Goal: Information Seeking & Learning: Learn about a topic

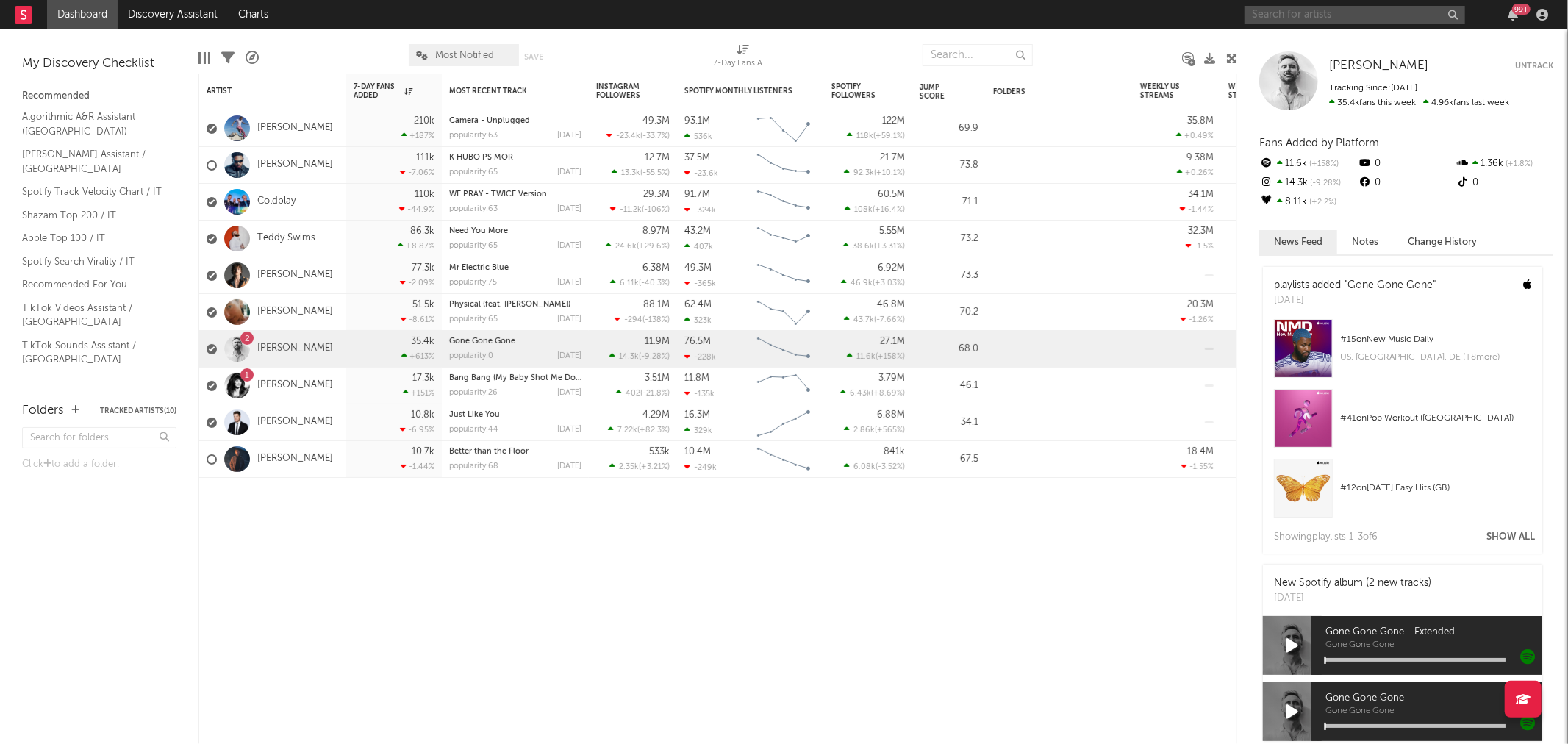
click at [1324, 13] on input "text" at bounding box center [1355, 15] width 220 height 18
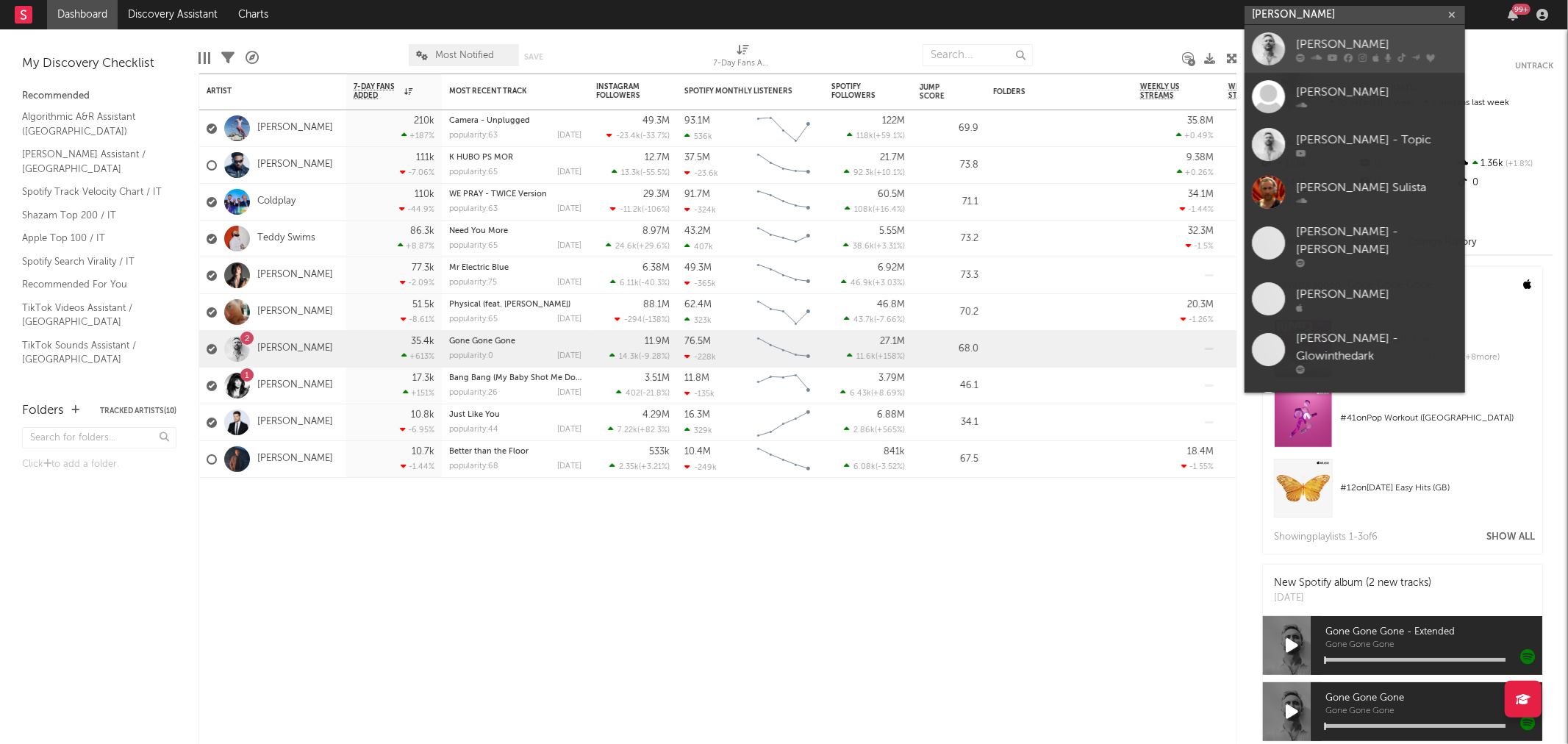
type input "[PERSON_NAME]"
click at [1328, 45] on div "[PERSON_NAME]" at bounding box center [1377, 44] width 162 height 18
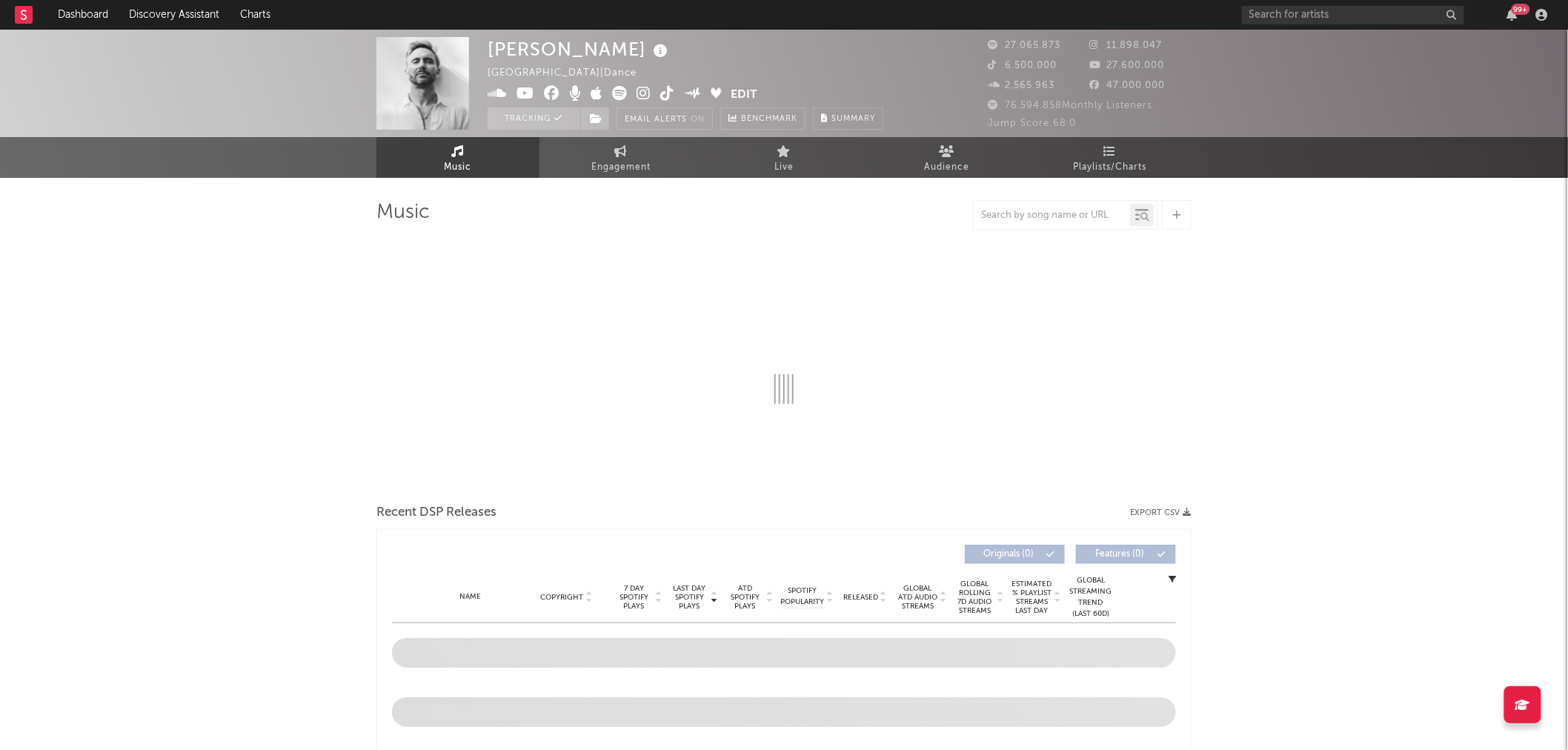
select select "6m"
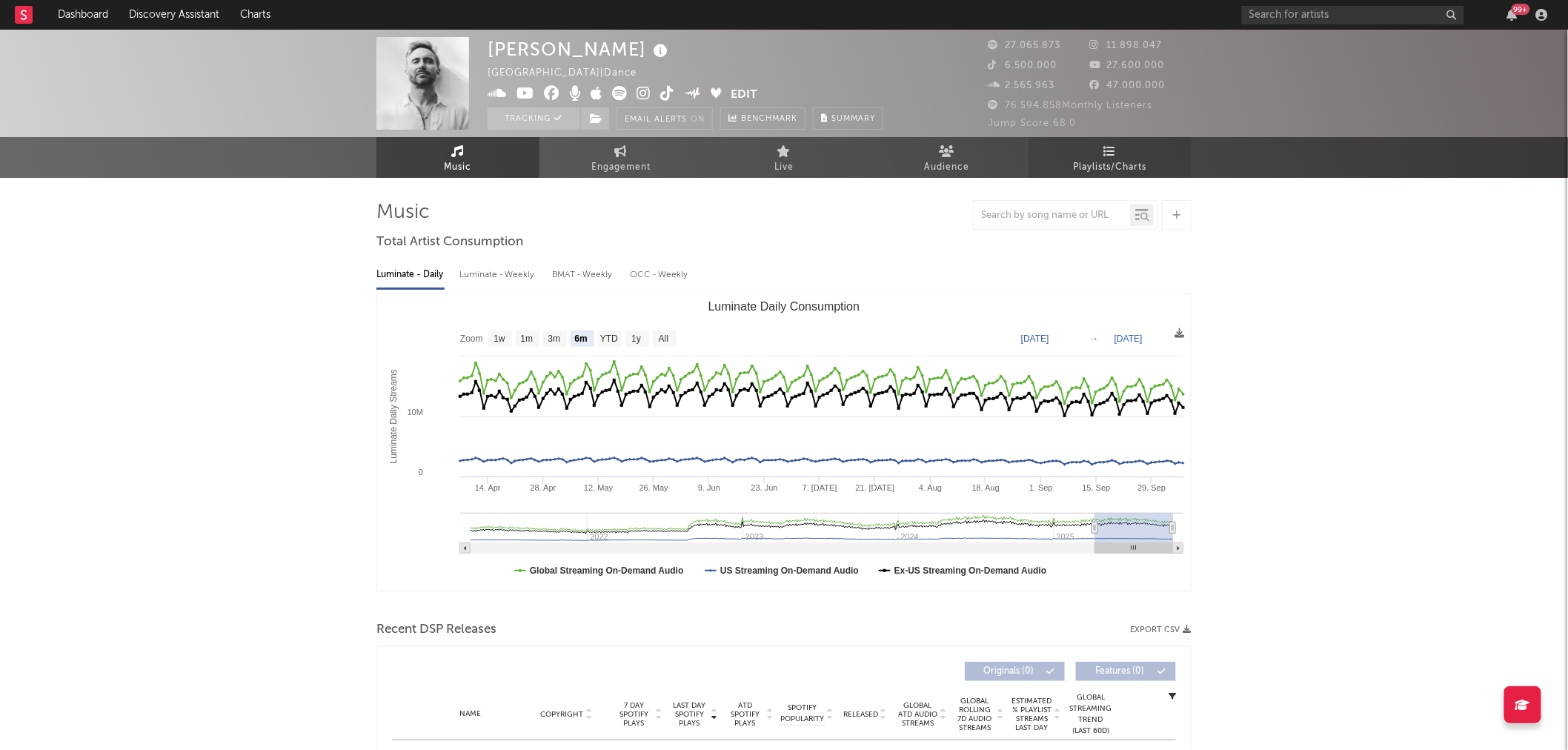
click at [1116, 161] on span "Playlists/Charts" at bounding box center [1110, 167] width 74 height 18
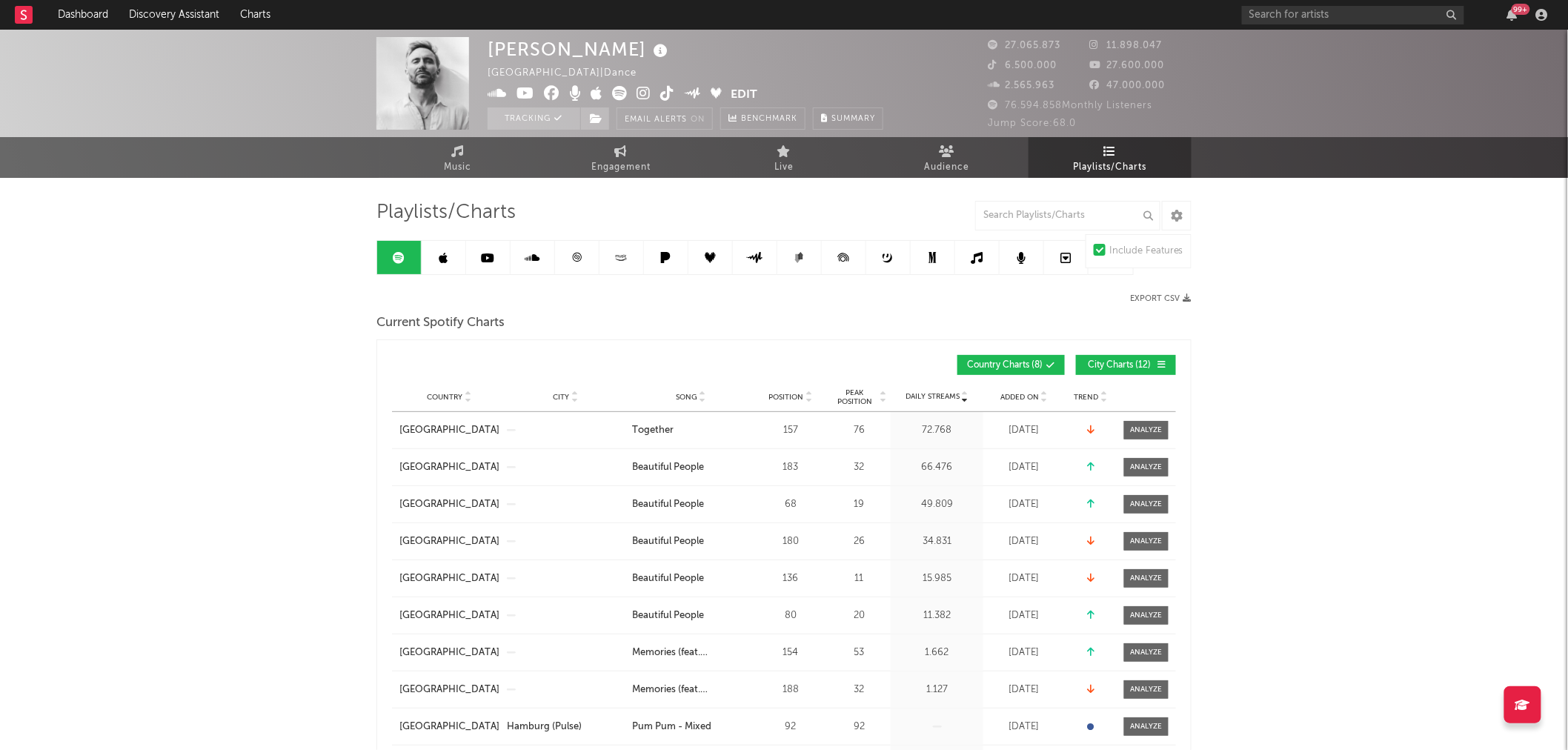
click at [1131, 361] on span "City Charts ( 12 )" at bounding box center [1119, 365] width 68 height 9
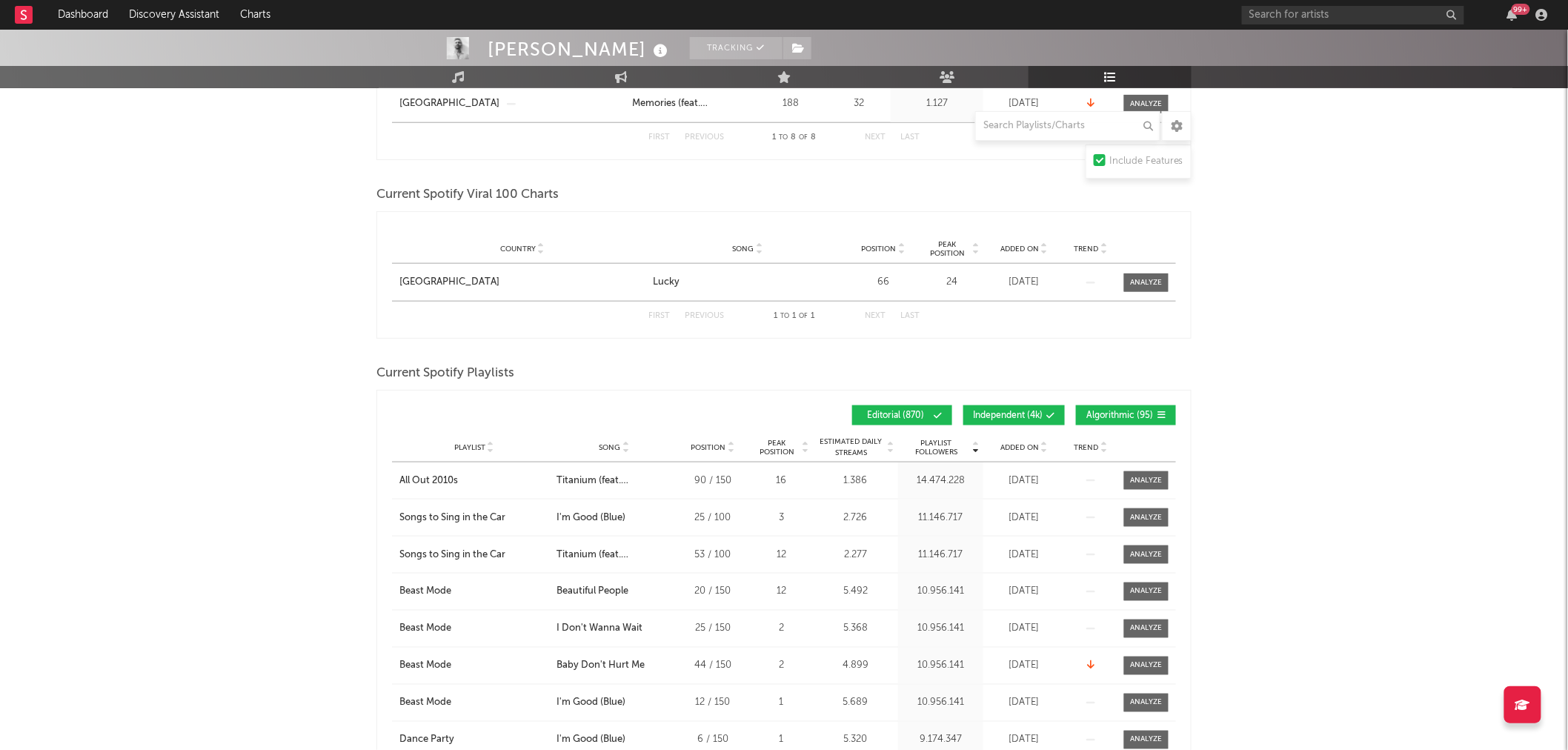
scroll to position [658, 0]
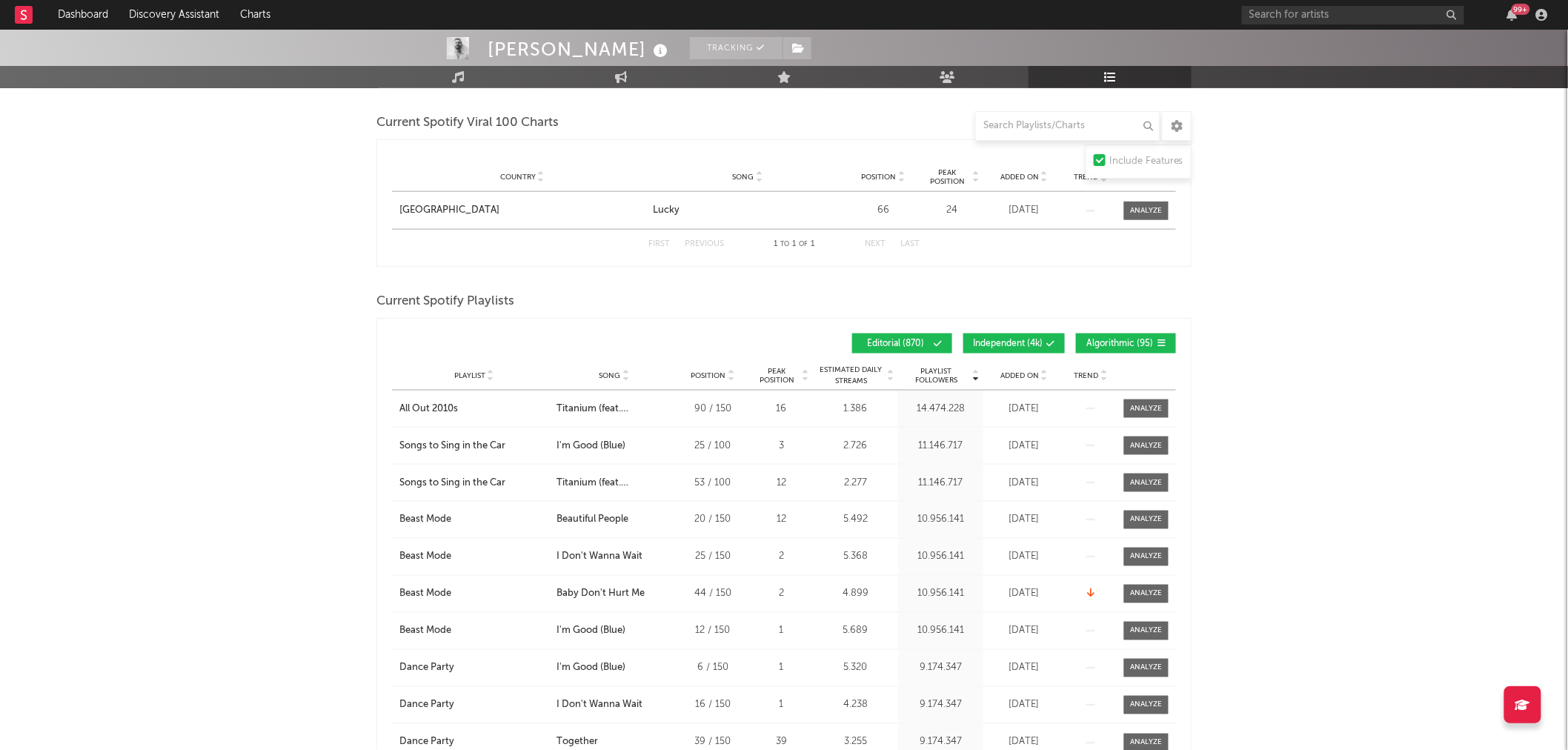
click at [1119, 341] on span "Algorithmic ( 95 )" at bounding box center [1119, 344] width 68 height 9
click at [1018, 342] on span "Independent ( 4k )" at bounding box center [1007, 344] width 69 height 9
click at [616, 374] on span "Song" at bounding box center [610, 375] width 22 height 9
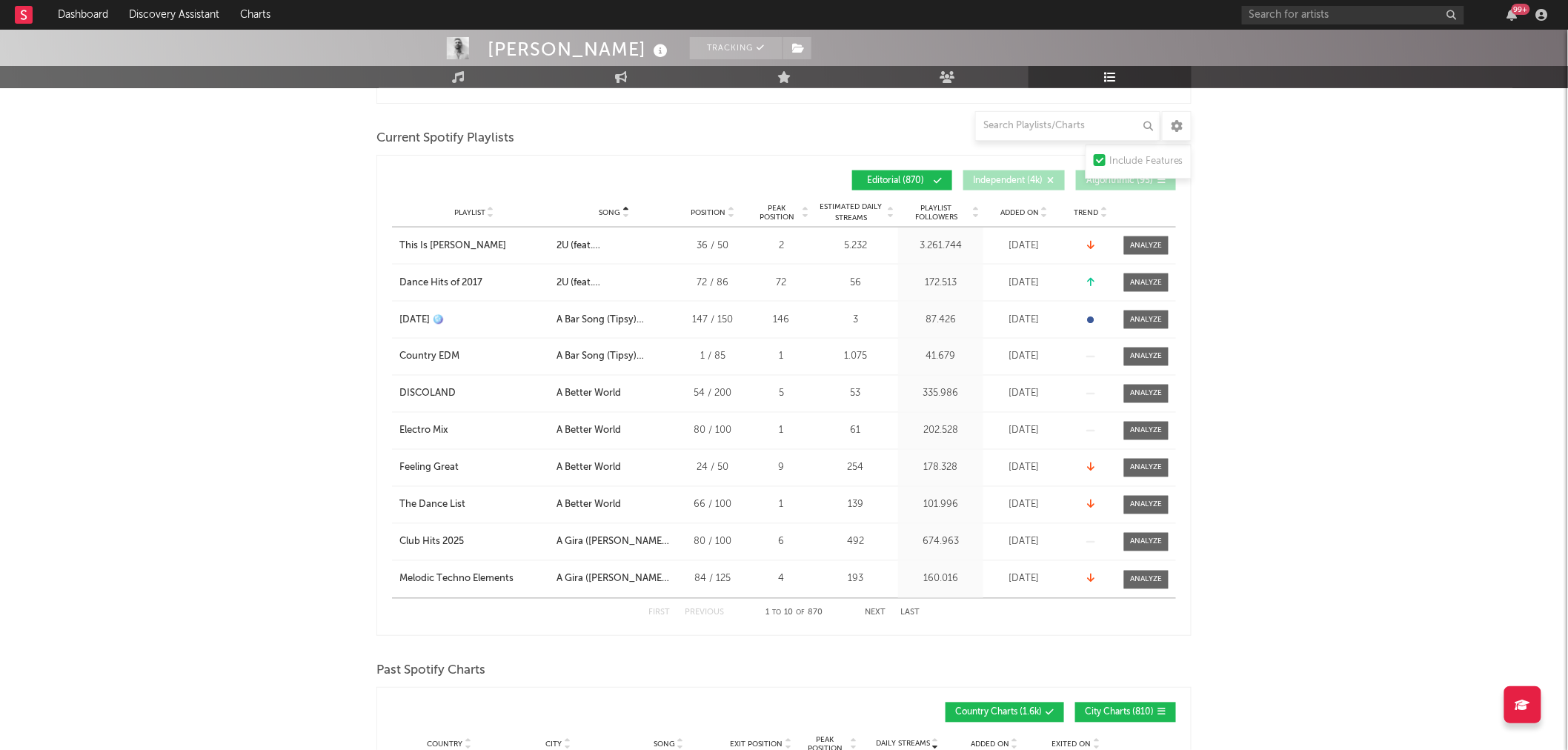
scroll to position [824, 0]
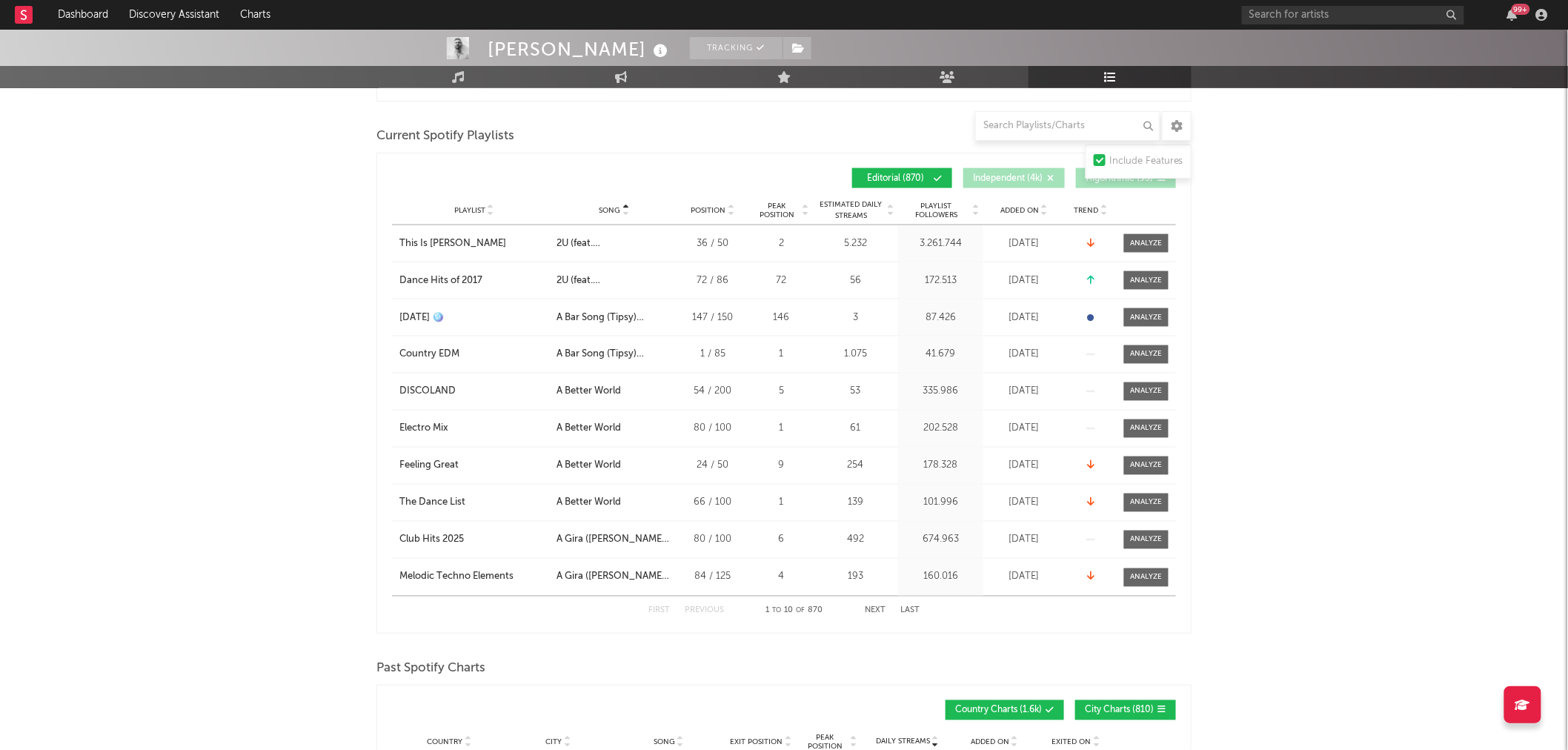
click at [878, 614] on button "Next" at bounding box center [875, 610] width 21 height 8
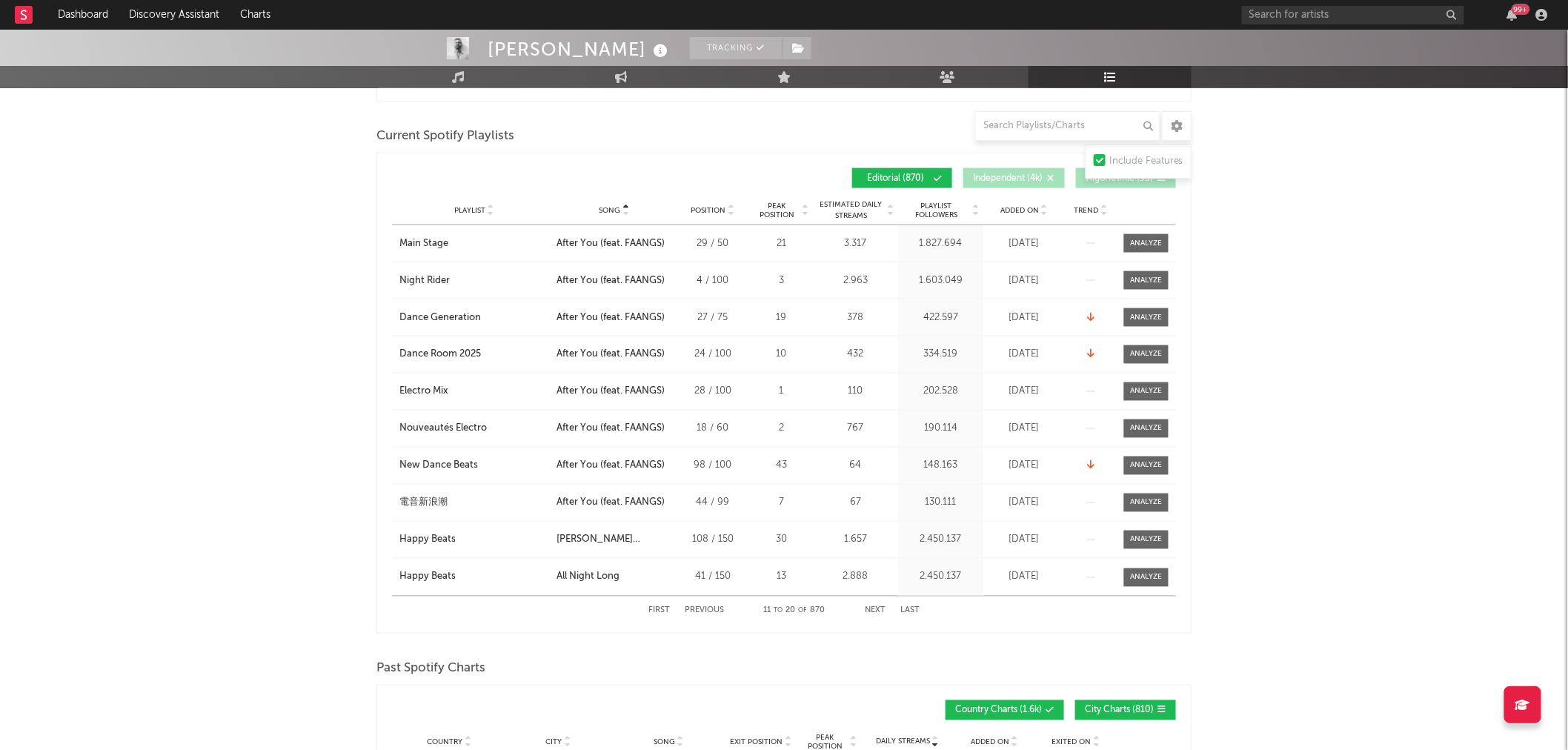
click at [877, 614] on button "Next" at bounding box center [875, 610] width 21 height 8
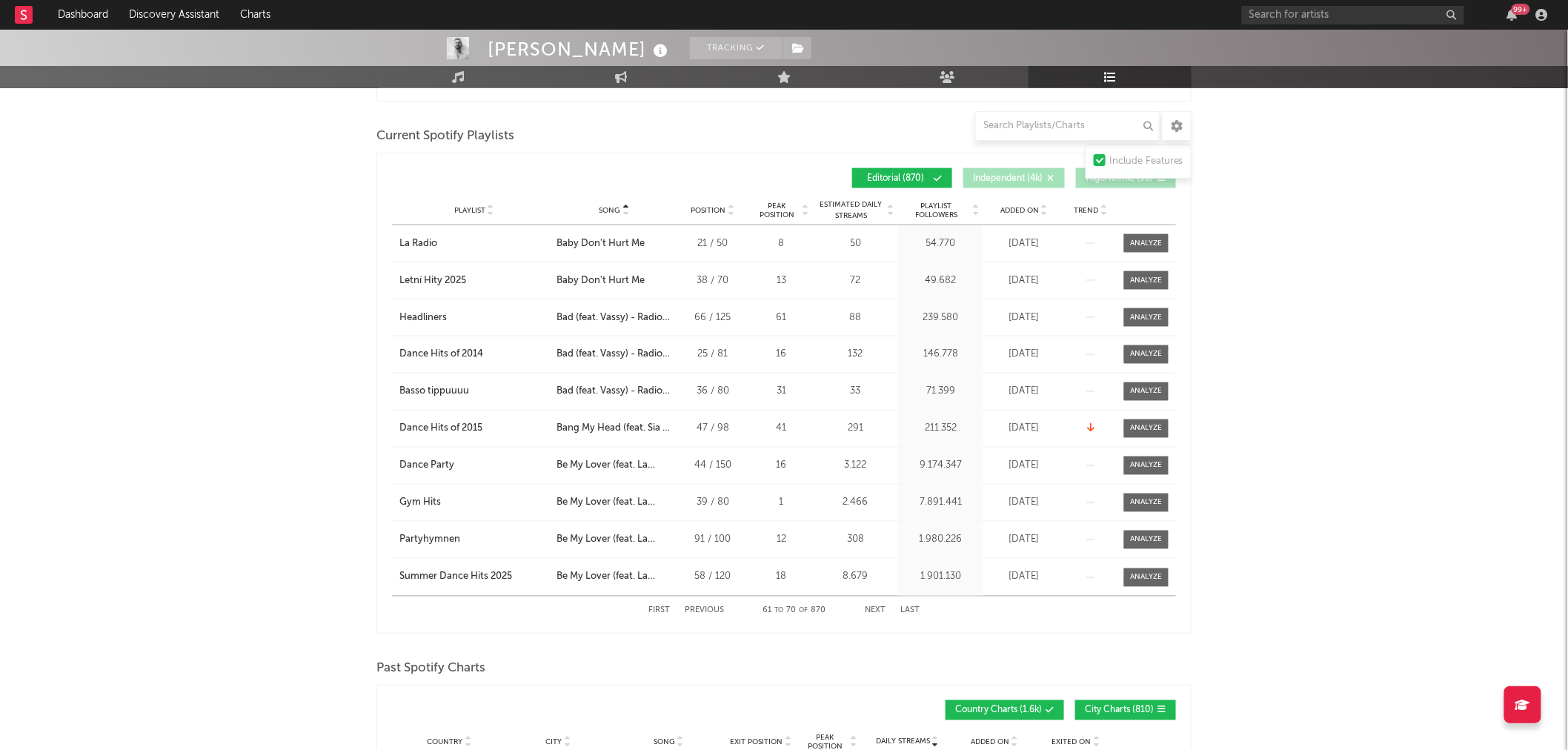
click at [877, 614] on button "Next" at bounding box center [875, 610] width 21 height 8
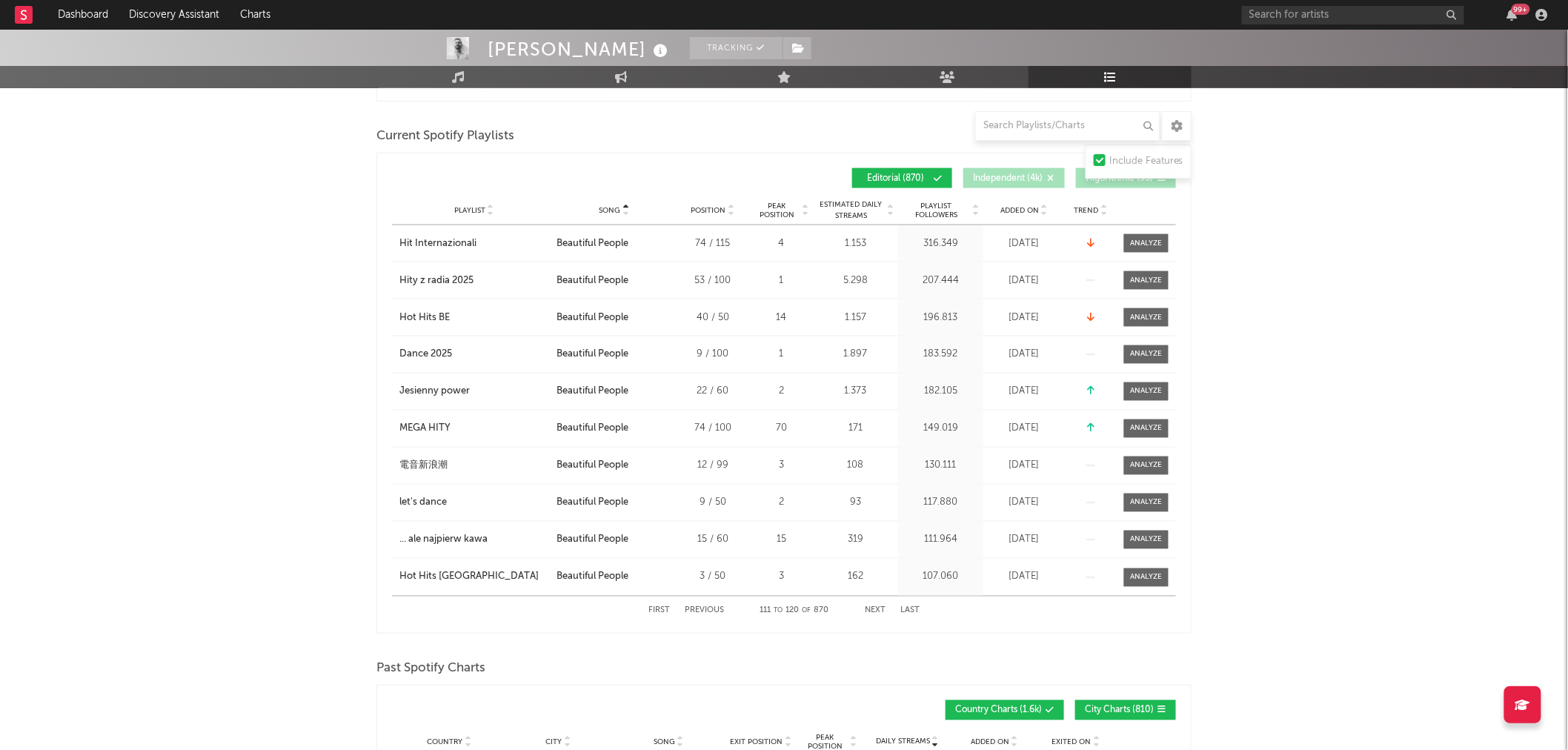
click at [877, 614] on button "Next" at bounding box center [875, 610] width 21 height 8
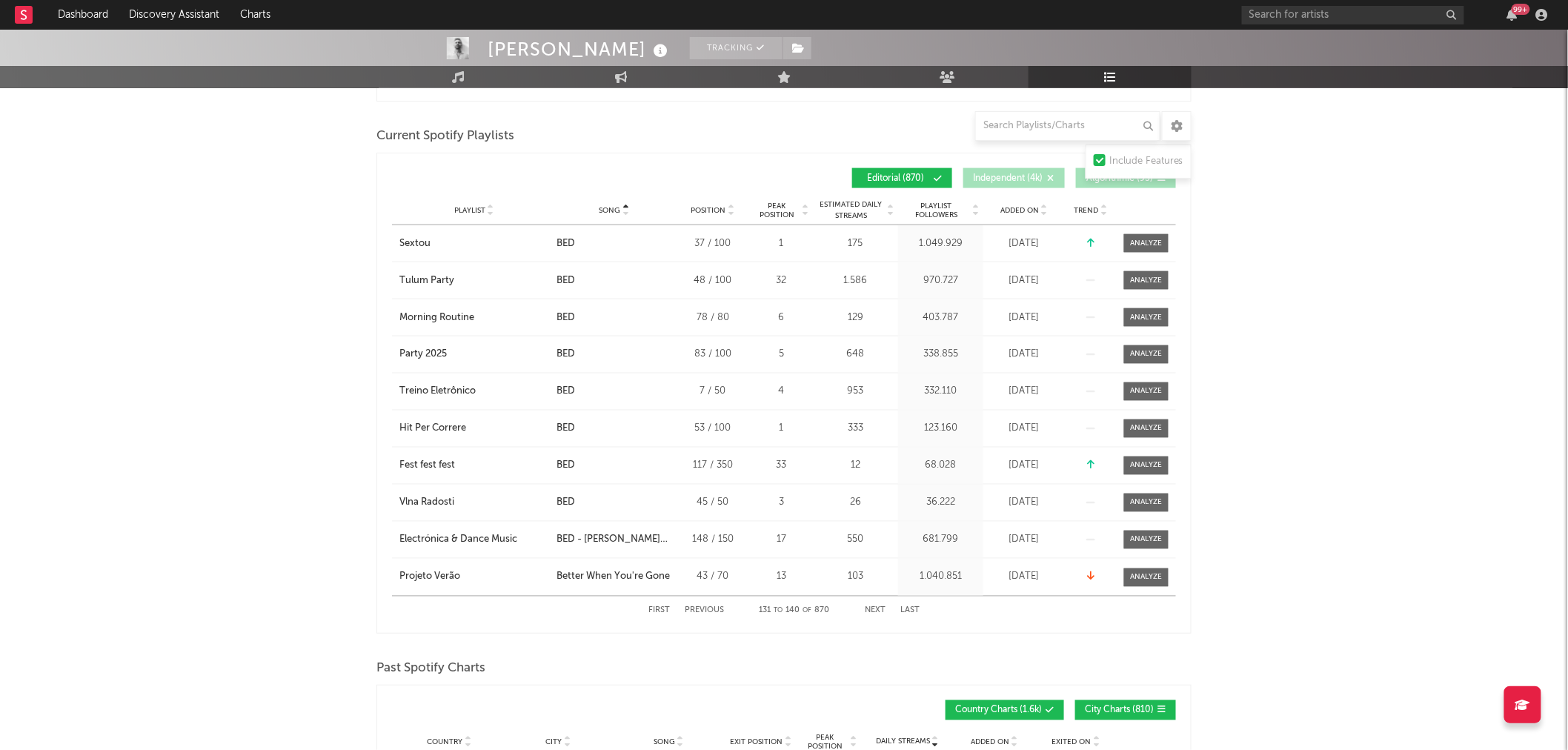
click at [877, 614] on button "Next" at bounding box center [875, 610] width 21 height 8
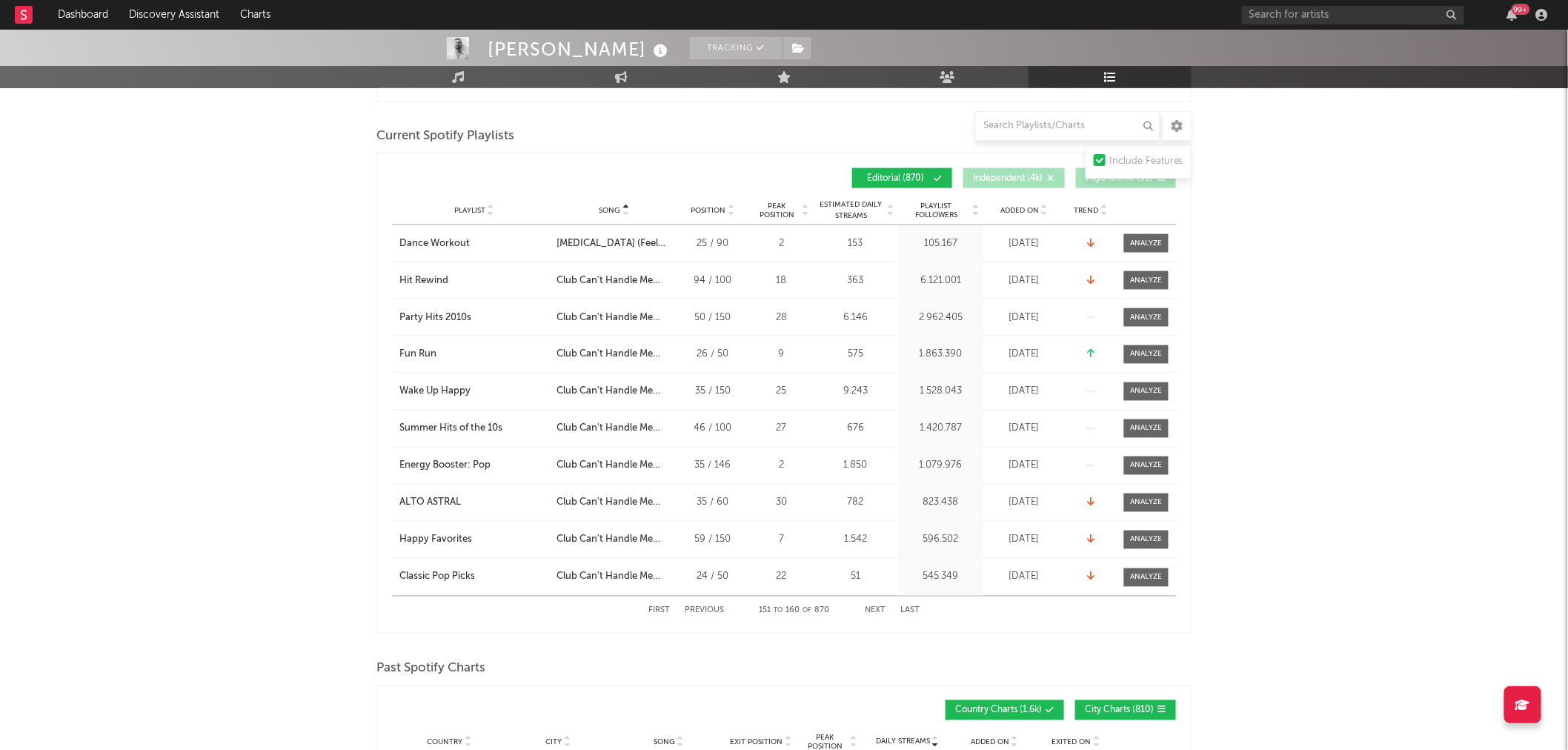
click at [877, 614] on button "Next" at bounding box center [875, 610] width 21 height 8
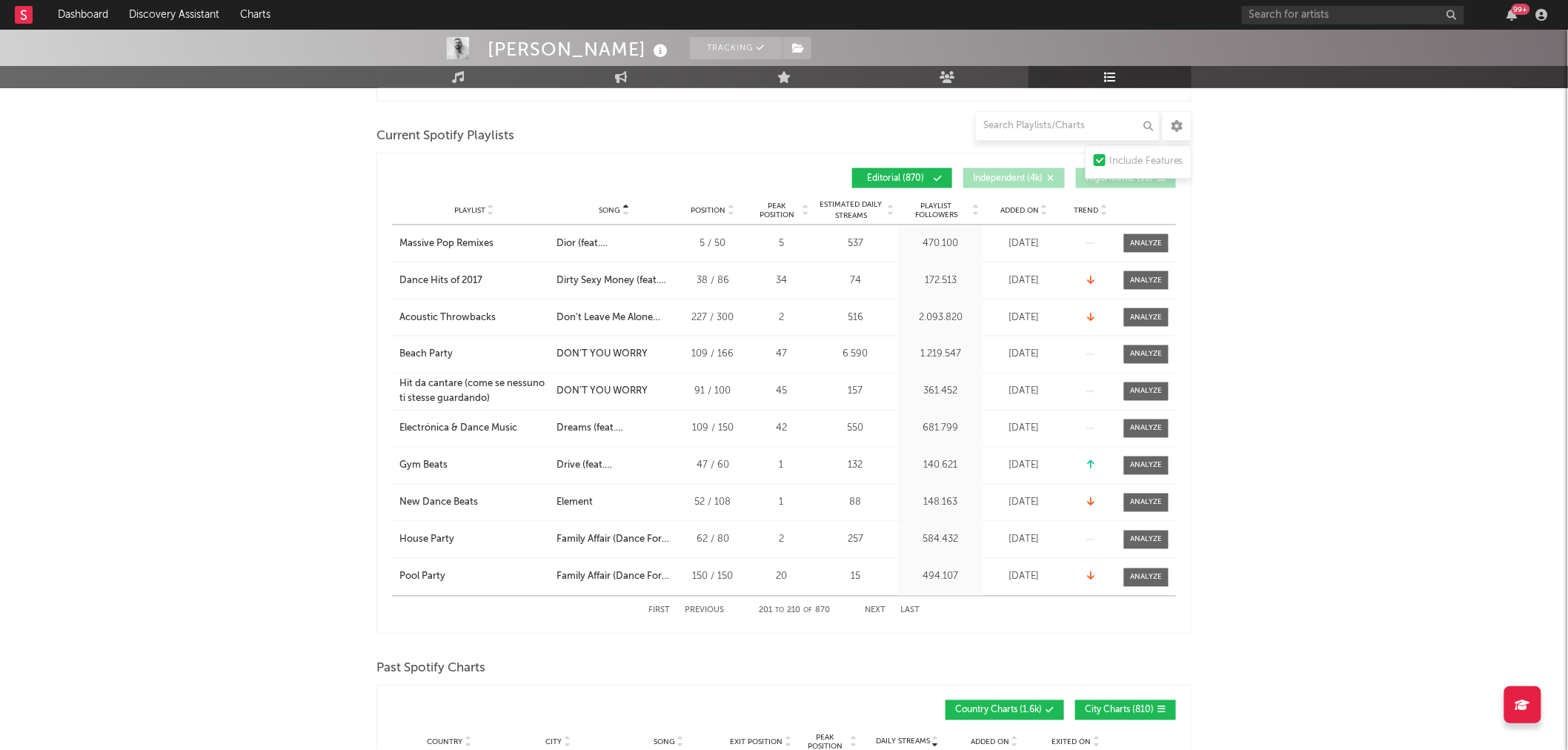
click at [877, 614] on button "Next" at bounding box center [875, 610] width 21 height 8
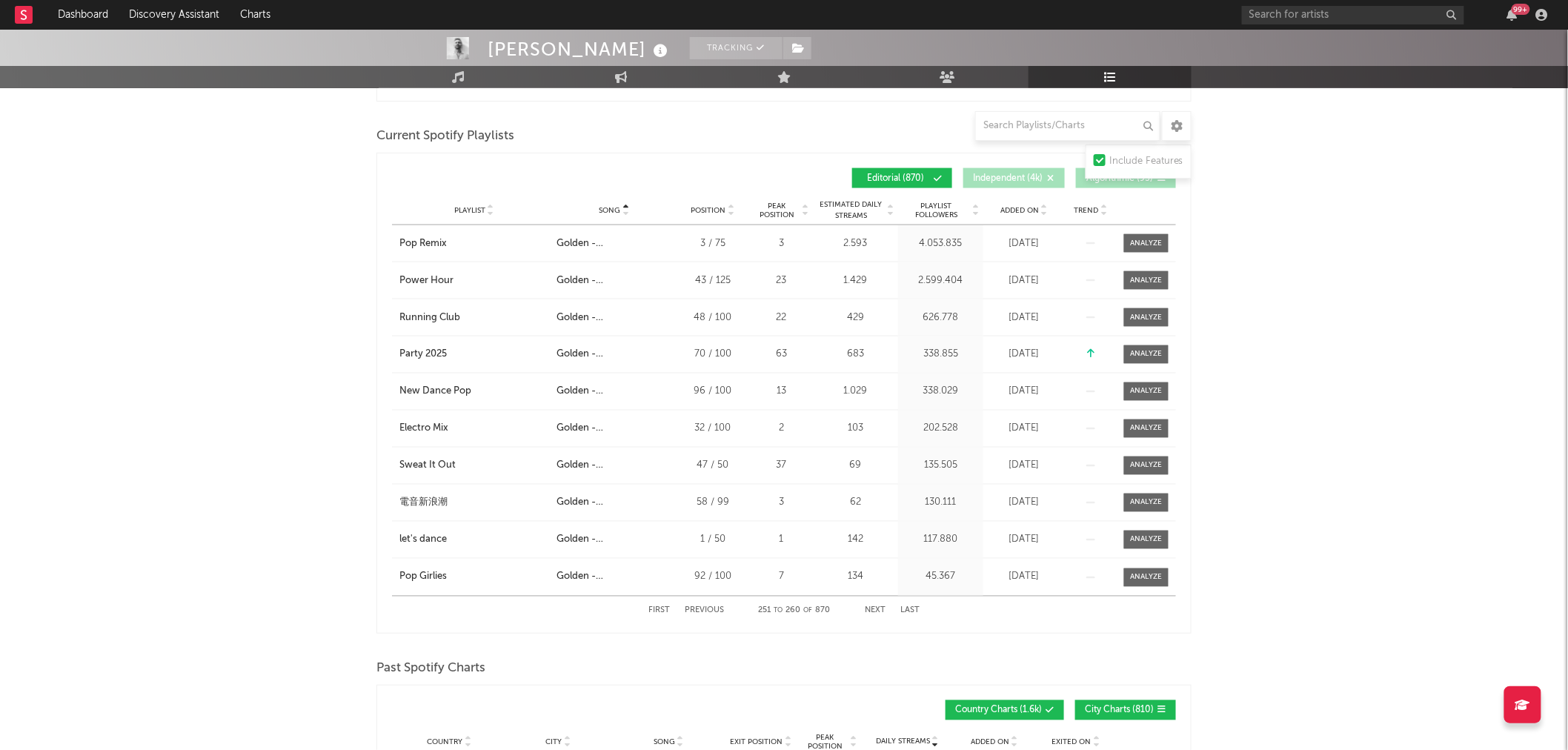
click at [876, 614] on button "Next" at bounding box center [875, 610] width 21 height 8
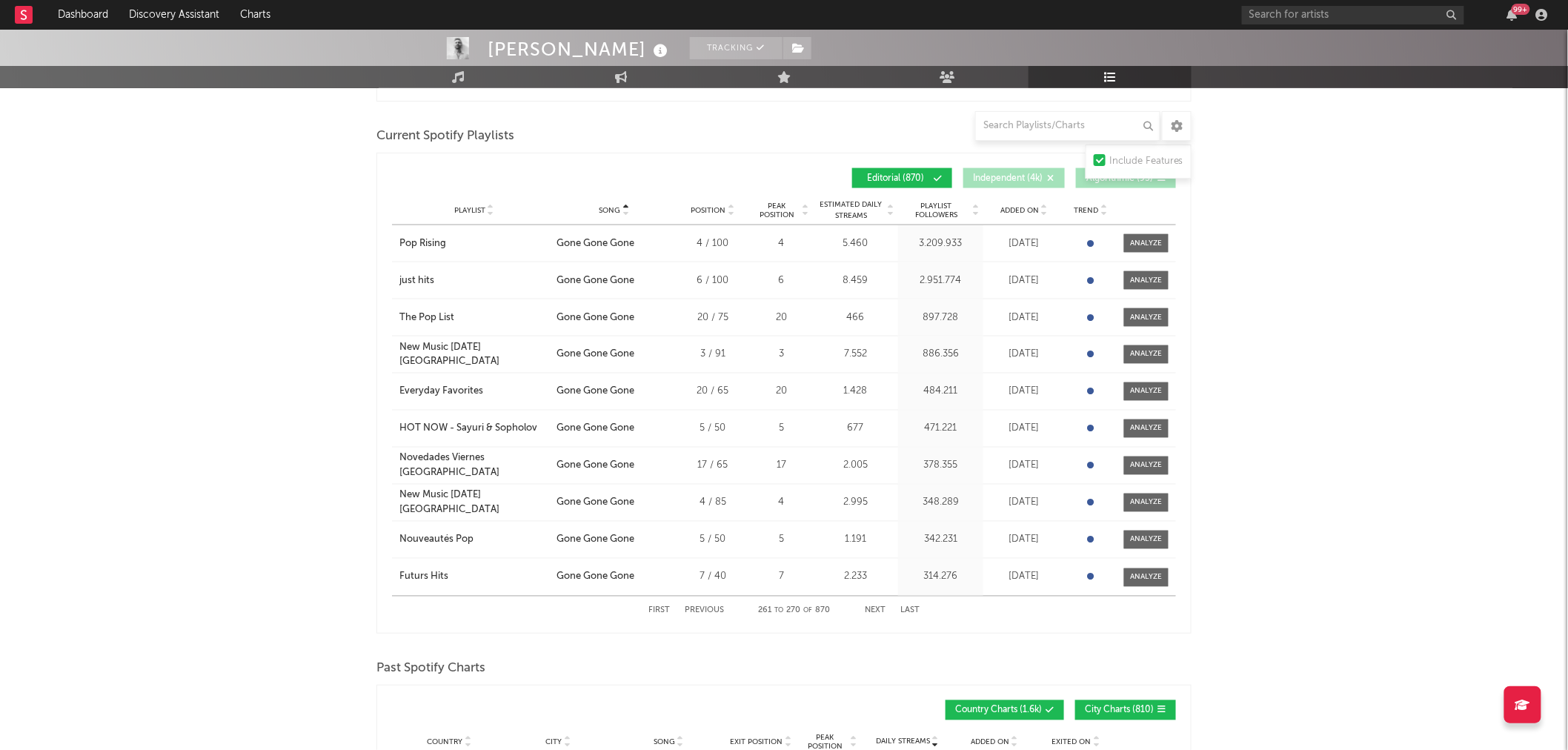
click at [712, 607] on button "Previous" at bounding box center [704, 610] width 39 height 8
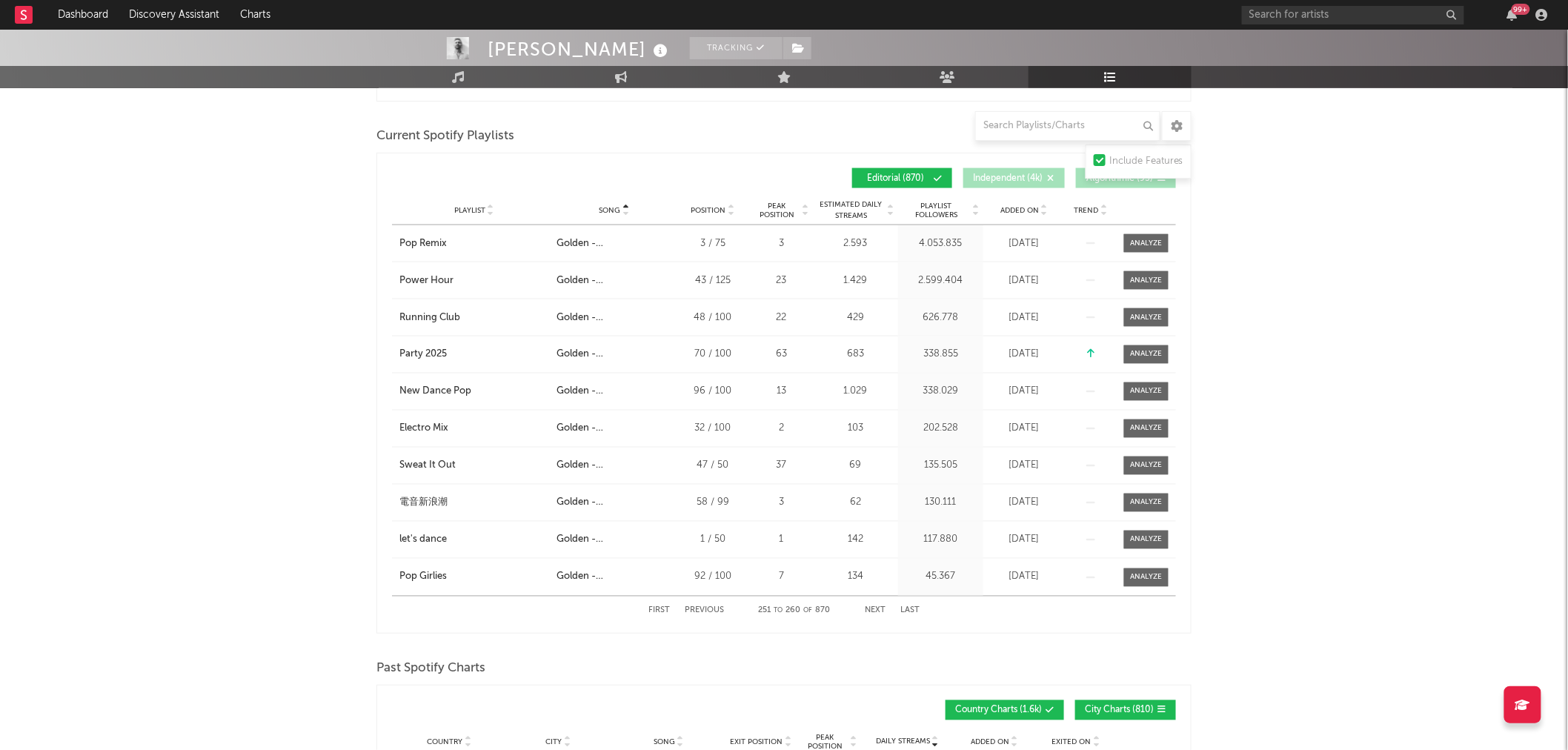
click at [872, 610] on button "Next" at bounding box center [875, 610] width 21 height 8
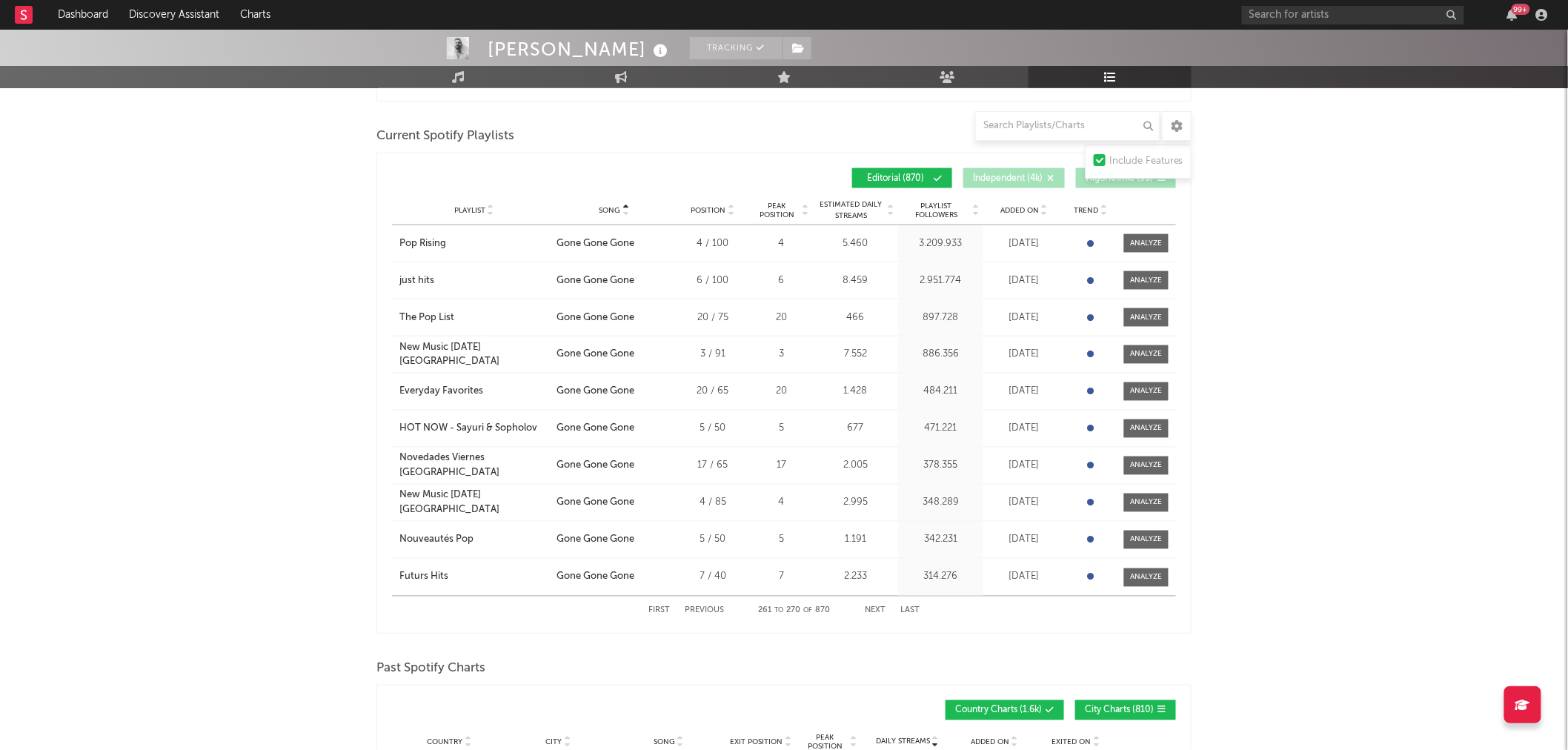
click at [871, 610] on button "Next" at bounding box center [875, 610] width 21 height 8
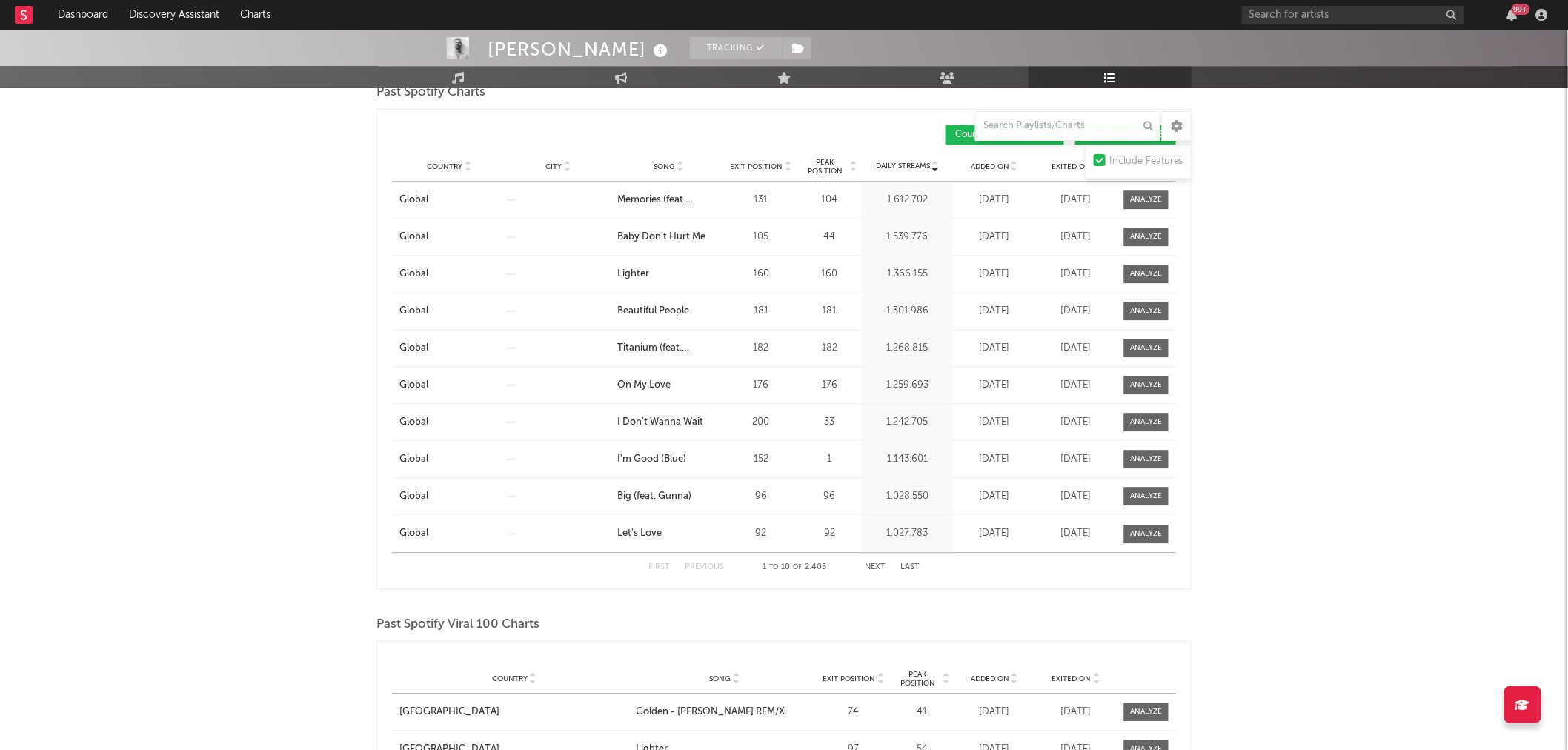
scroll to position [1235, 0]
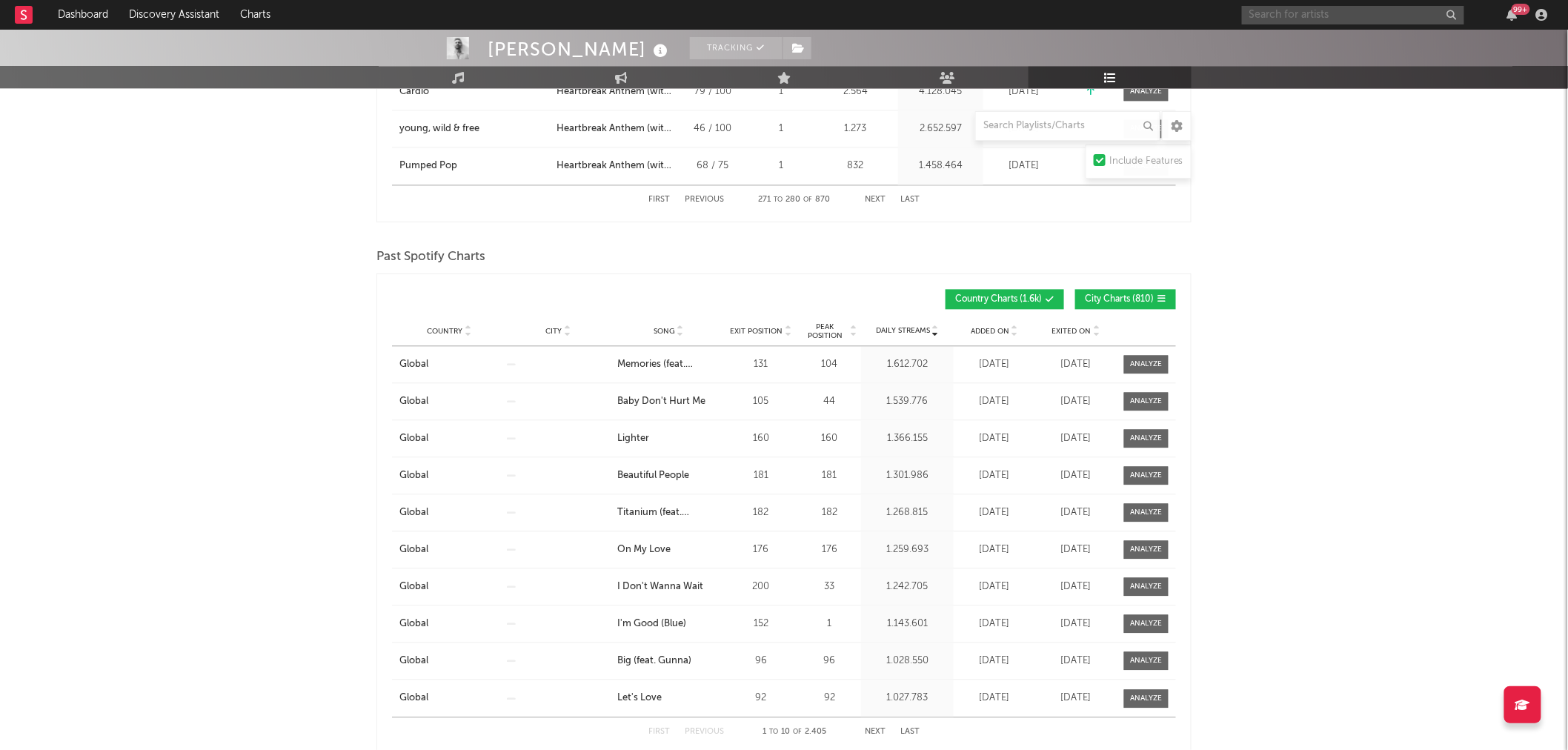
click at [1360, 11] on input "text" at bounding box center [1353, 15] width 222 height 18
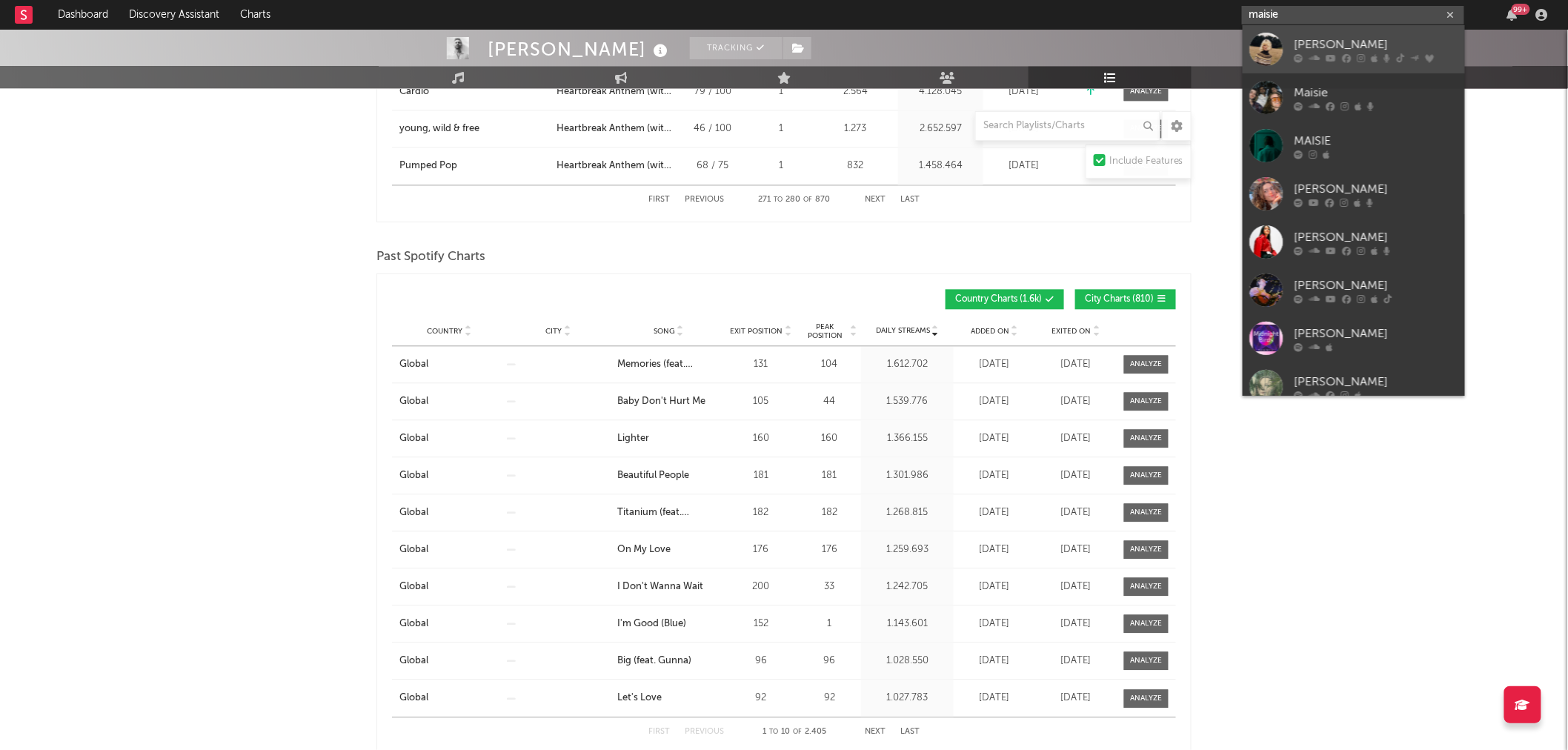
type input "maisie"
drag, startPoint x: 1320, startPoint y: 43, endPoint x: 299, endPoint y: 360, distance: 1069.1
click at [1320, 42] on div "[PERSON_NAME]" at bounding box center [1376, 44] width 163 height 18
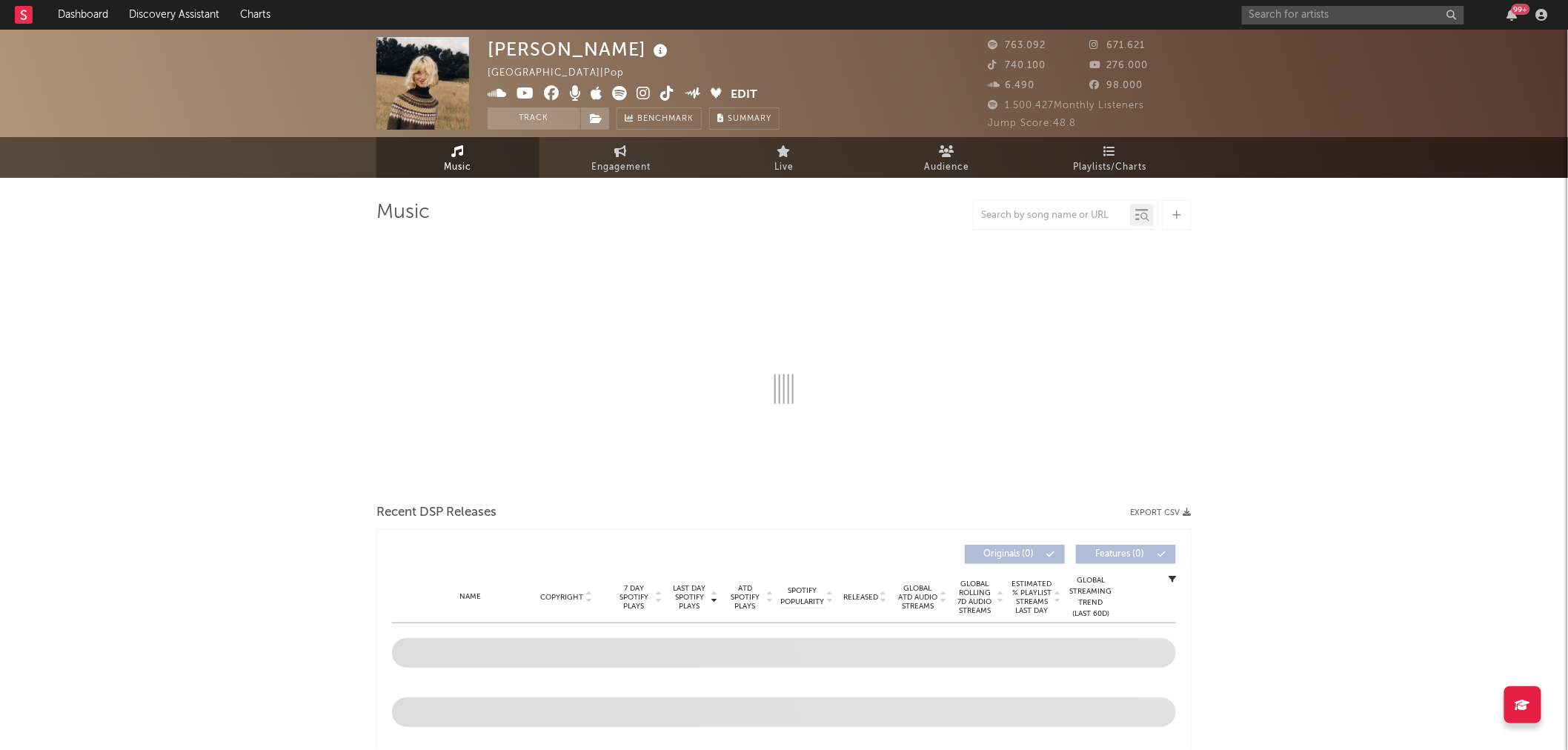
select select "6m"
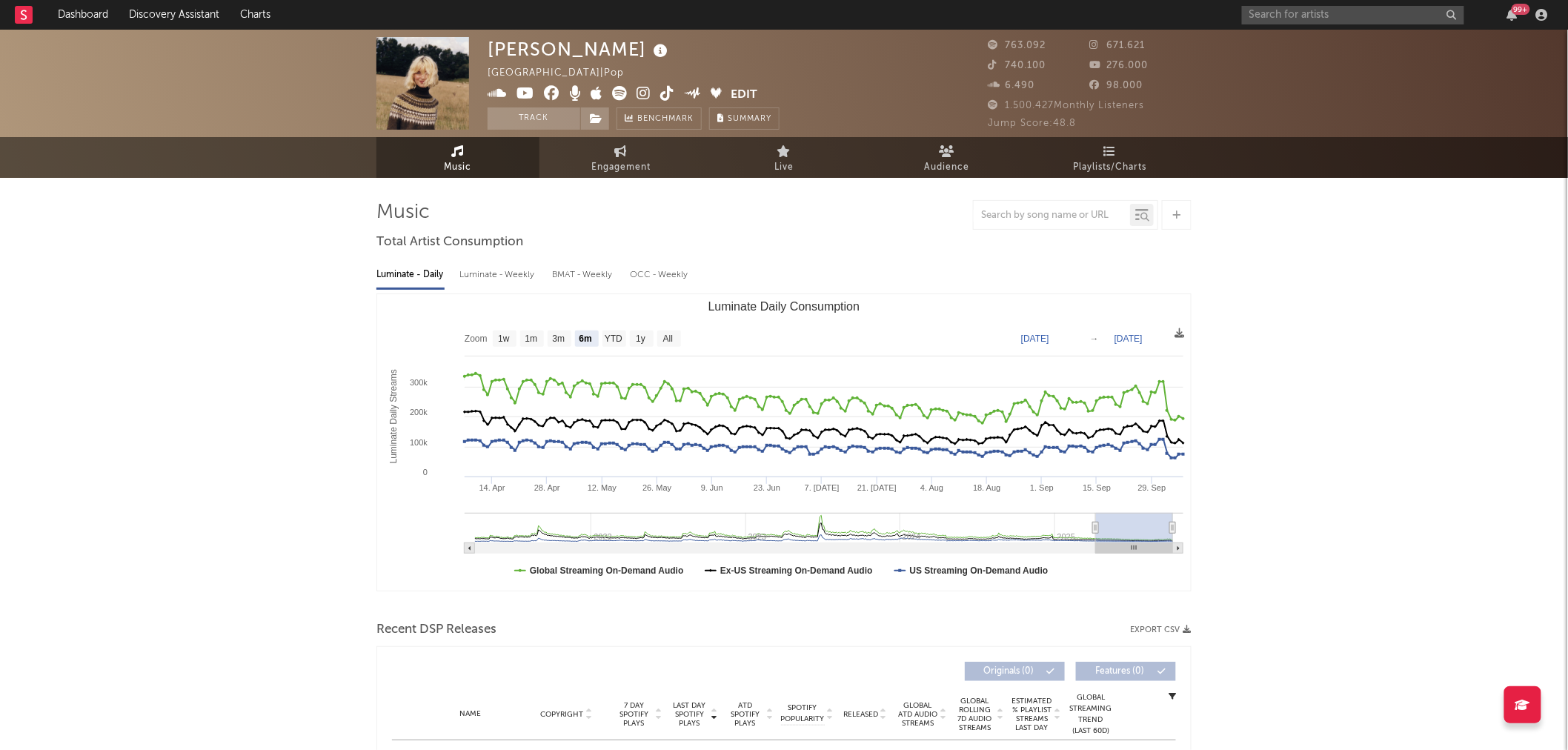
select select "6m"
click at [1114, 161] on span "Playlists/Charts" at bounding box center [1110, 167] width 74 height 18
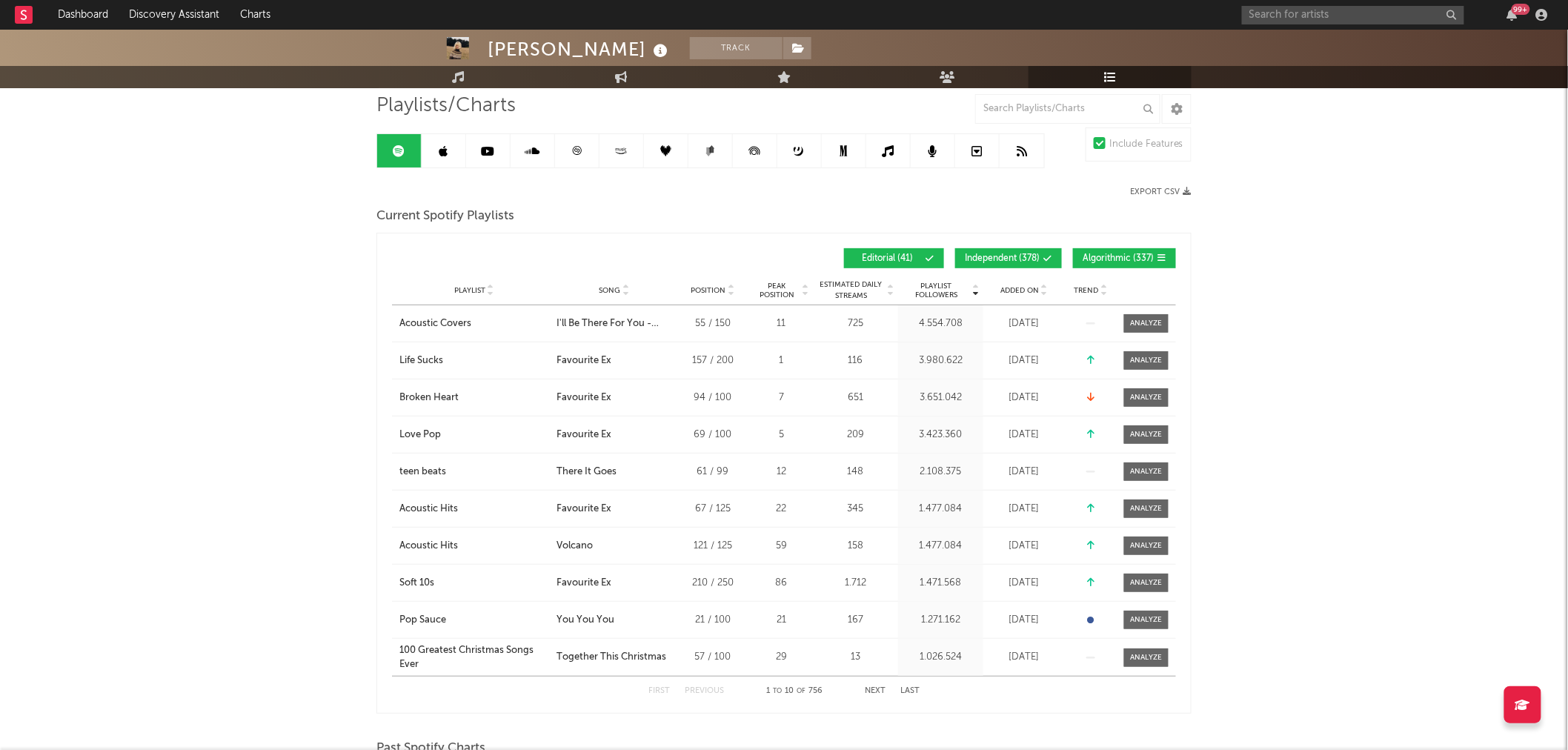
scroll to position [82, 0]
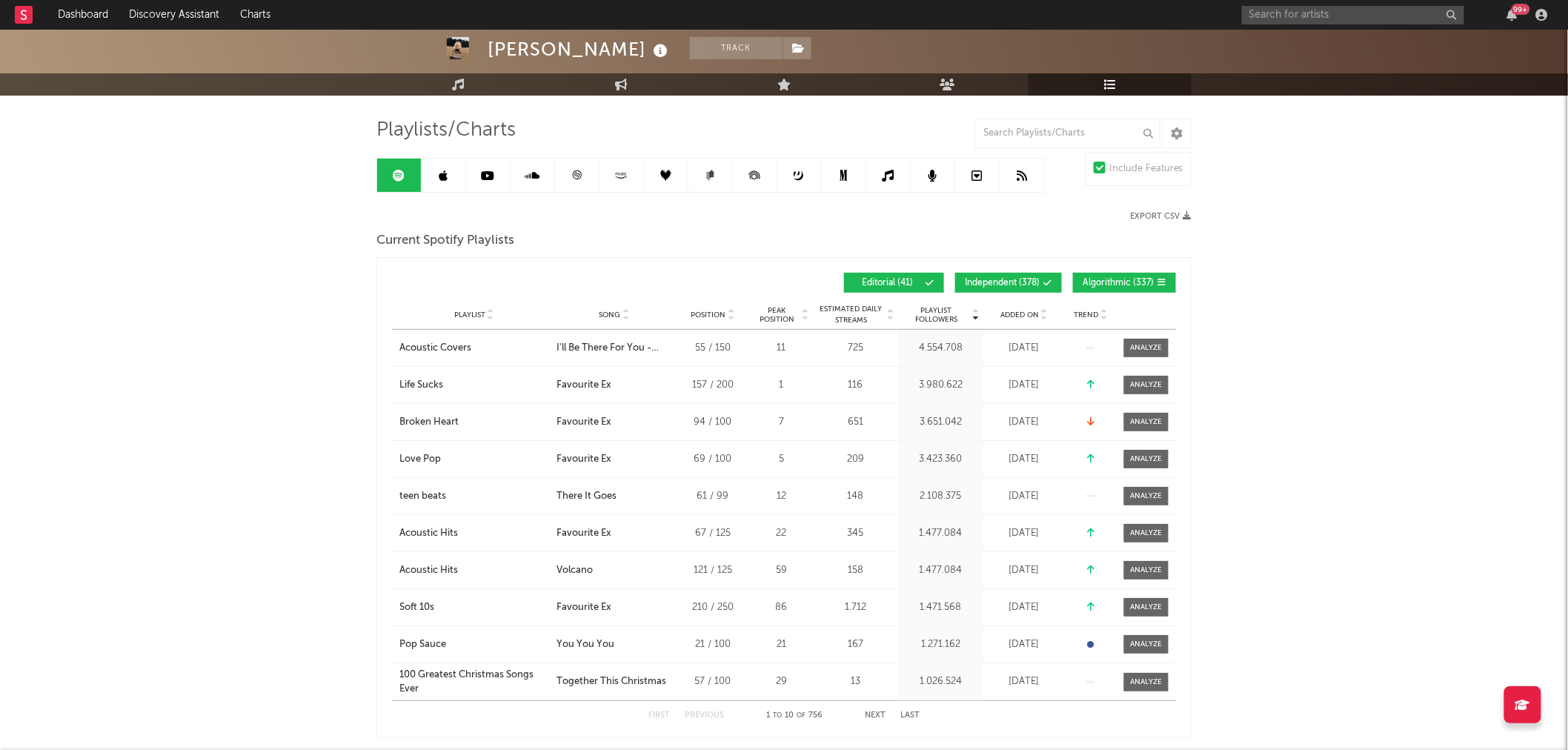
click at [1129, 275] on button "Algorithmic ( 337 )" at bounding box center [1124, 283] width 103 height 20
click at [1013, 283] on span "Independent ( 378 )" at bounding box center [1002, 283] width 75 height 9
click at [610, 316] on span "Song" at bounding box center [610, 315] width 22 height 9
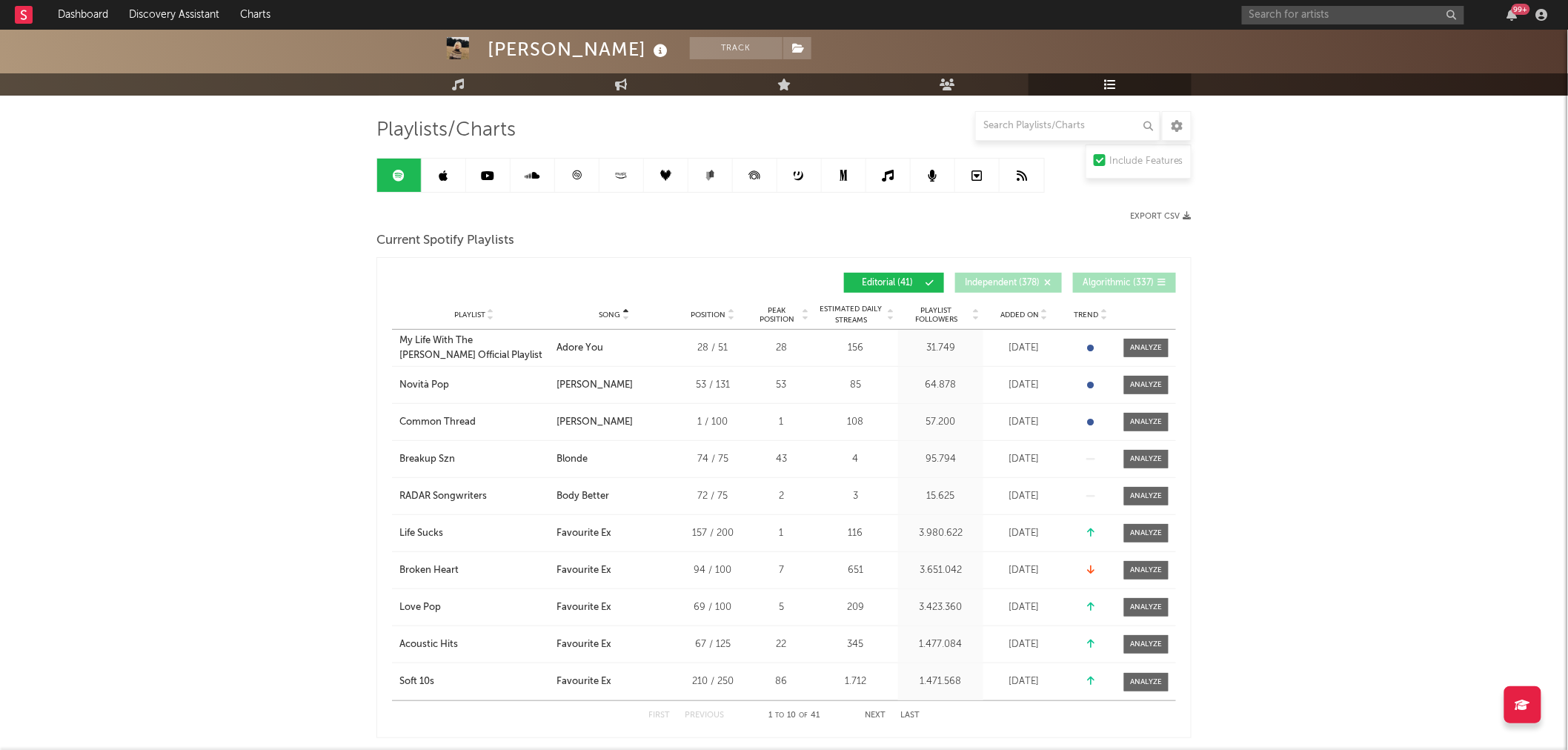
scroll to position [165, 0]
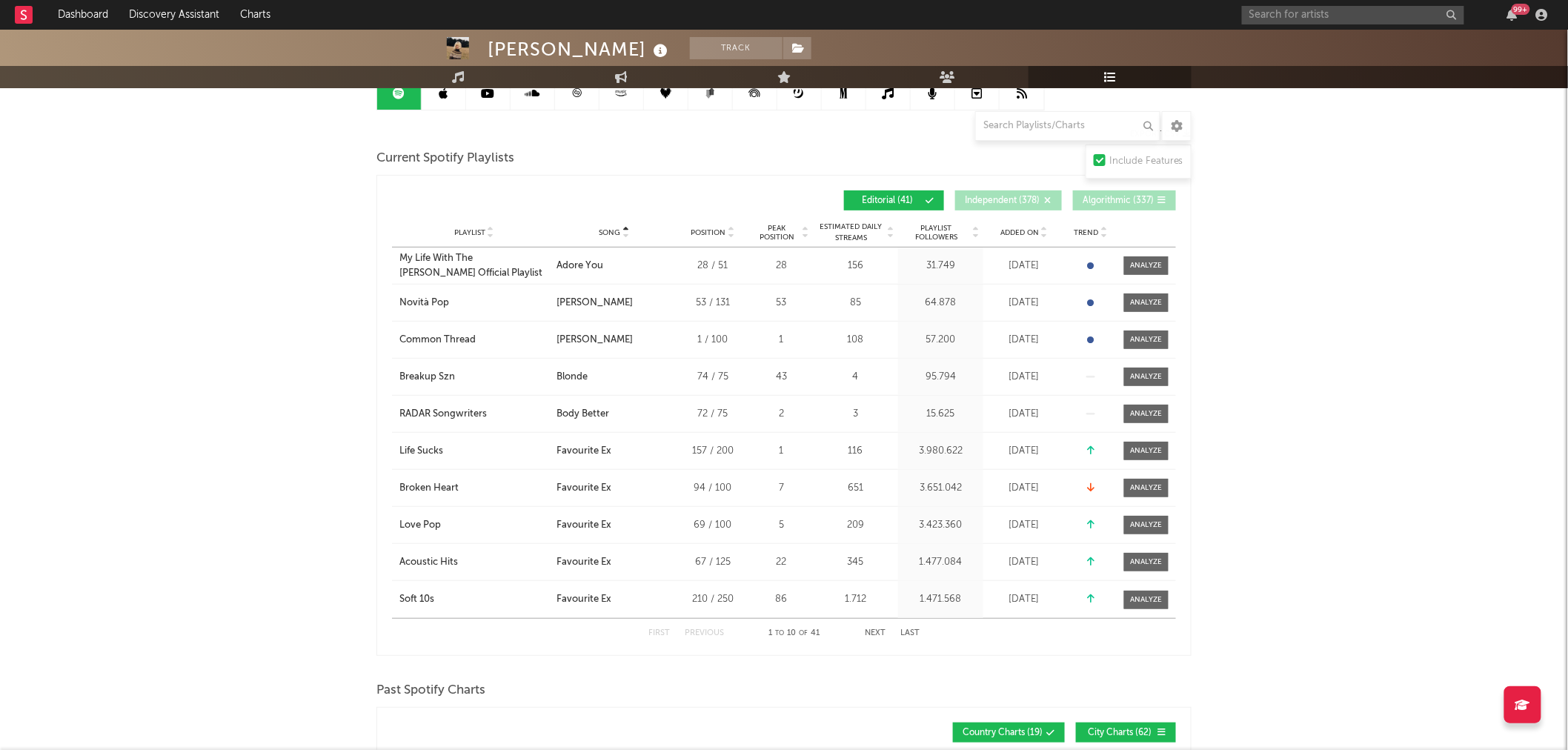
click at [875, 629] on button "Next" at bounding box center [875, 633] width 21 height 8
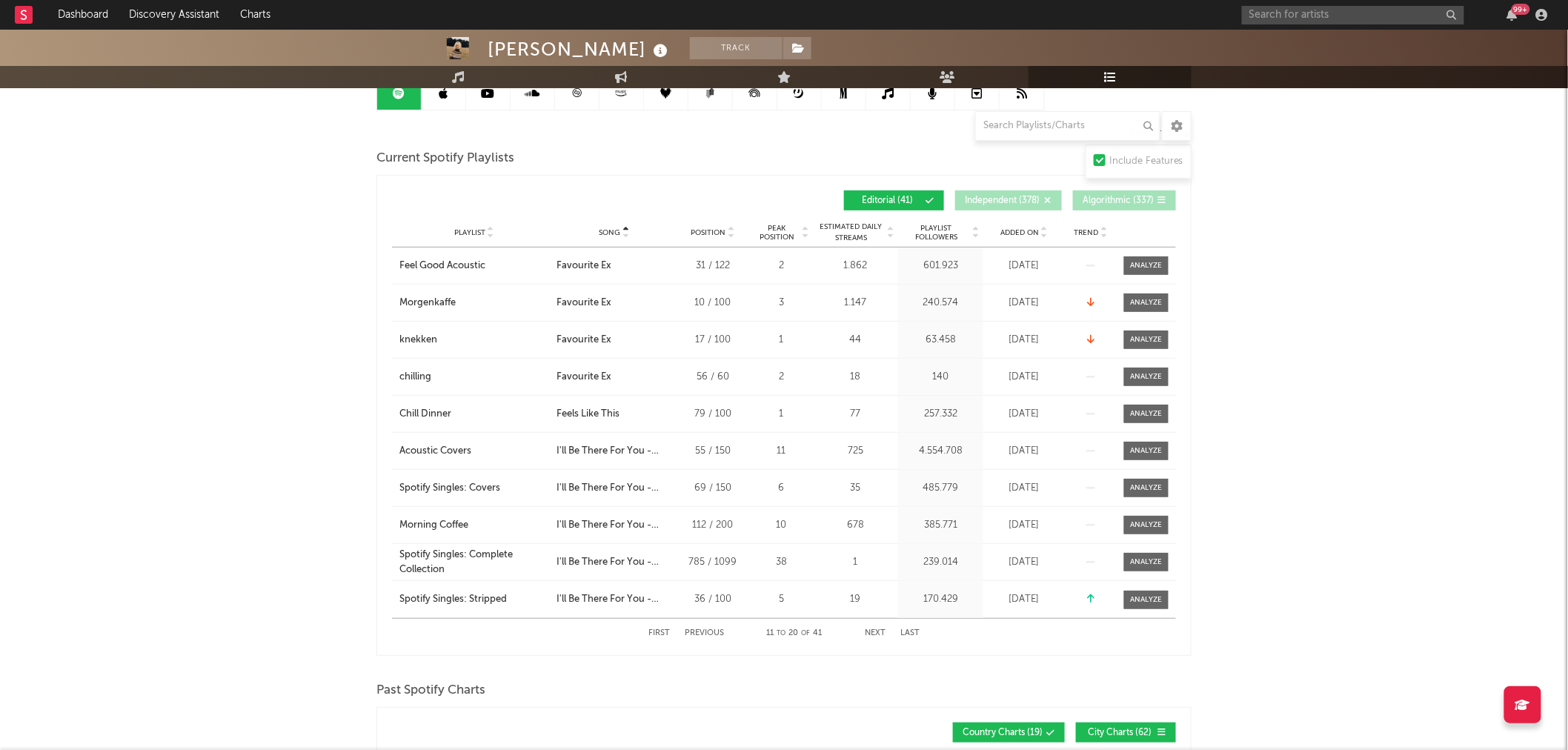
click at [875, 629] on button "Next" at bounding box center [875, 633] width 21 height 8
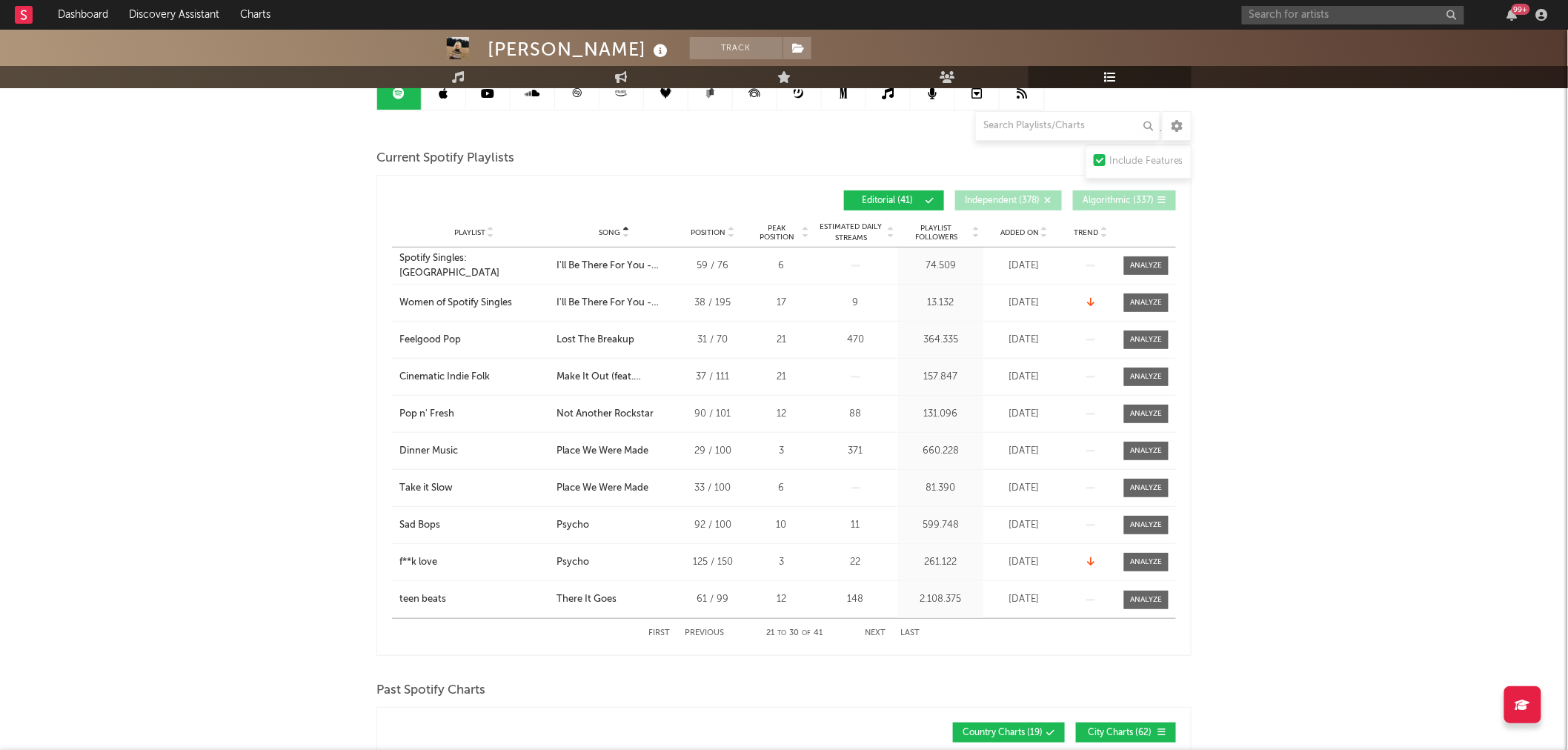
click at [875, 629] on button "Next" at bounding box center [875, 633] width 21 height 8
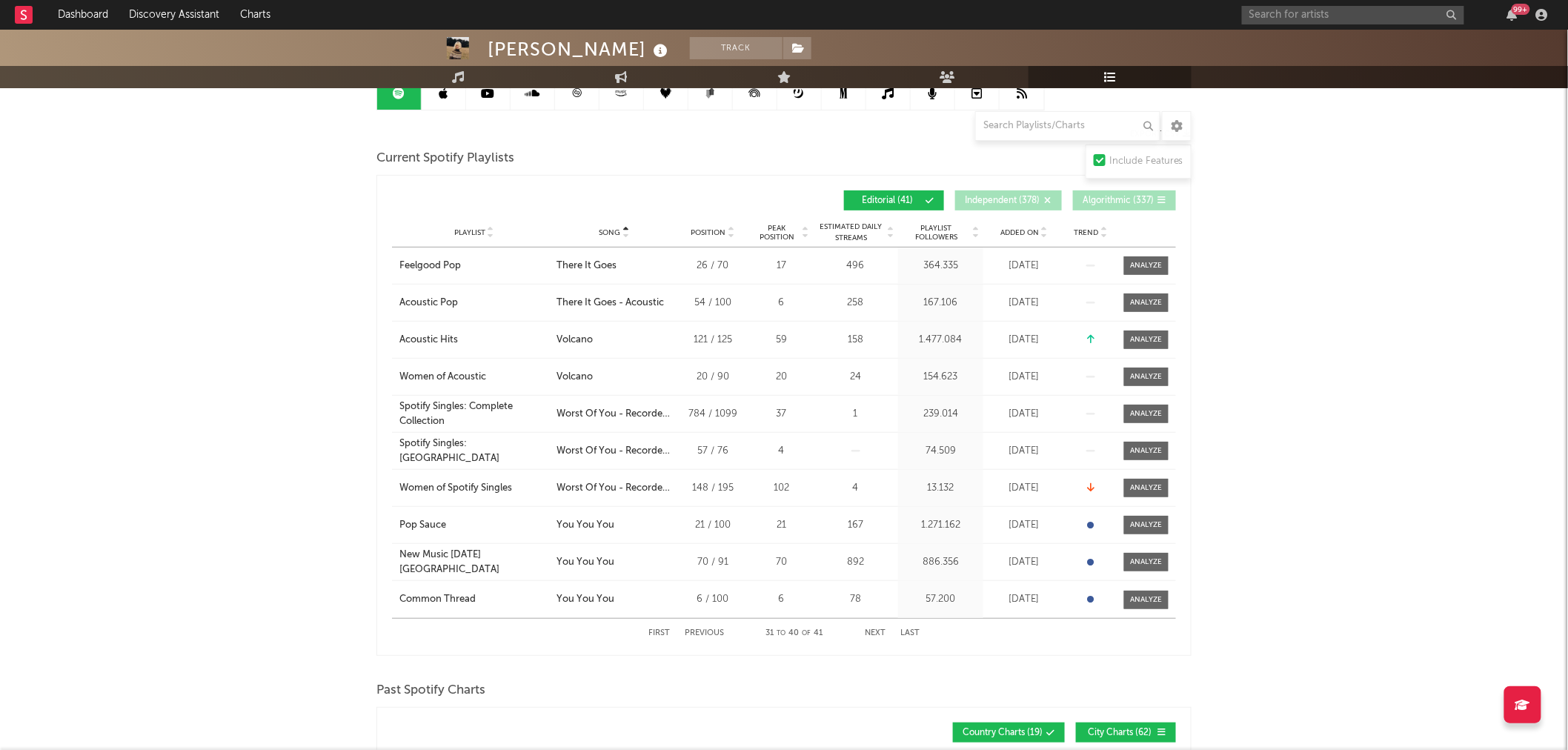
scroll to position [247, 0]
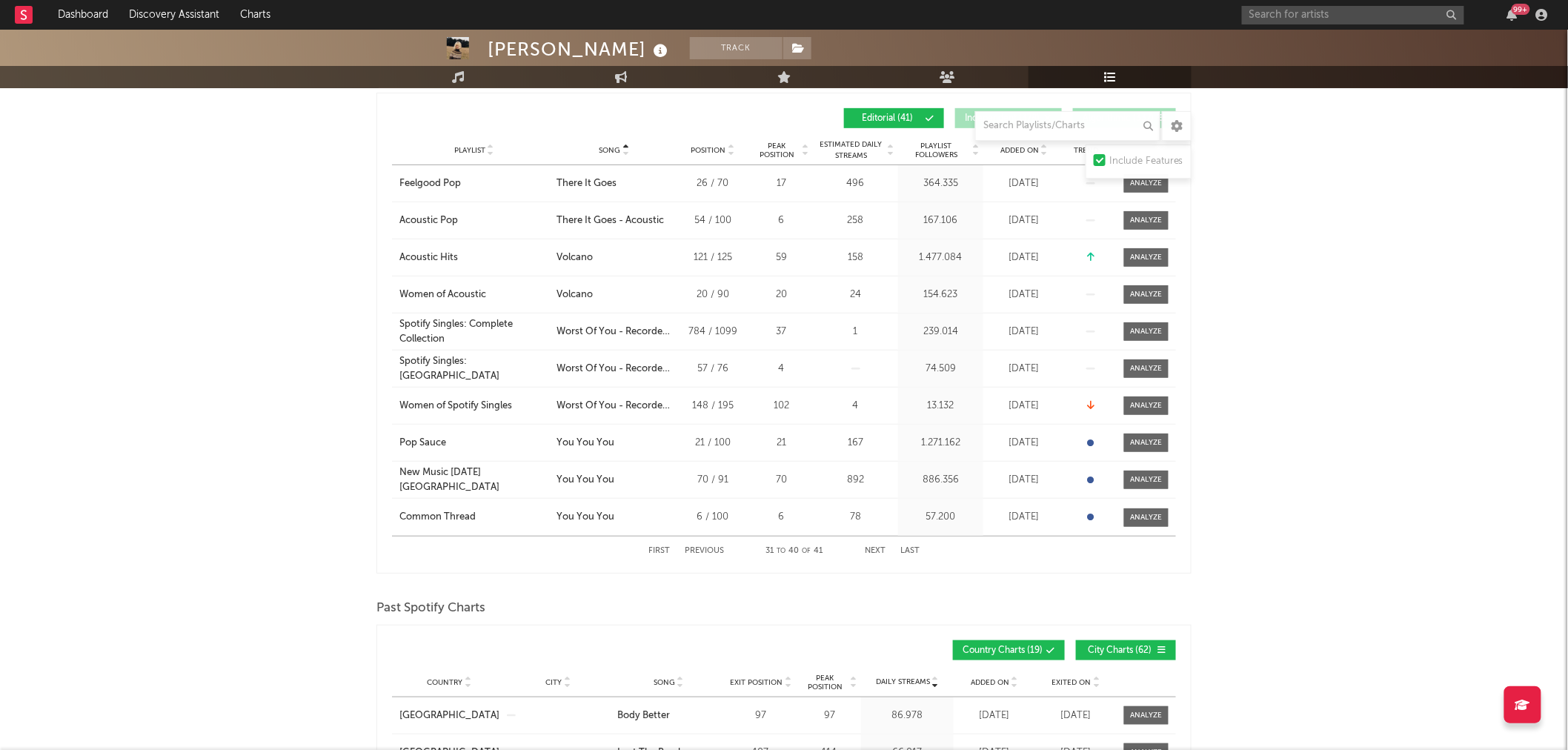
click at [872, 549] on button "Next" at bounding box center [875, 551] width 21 height 8
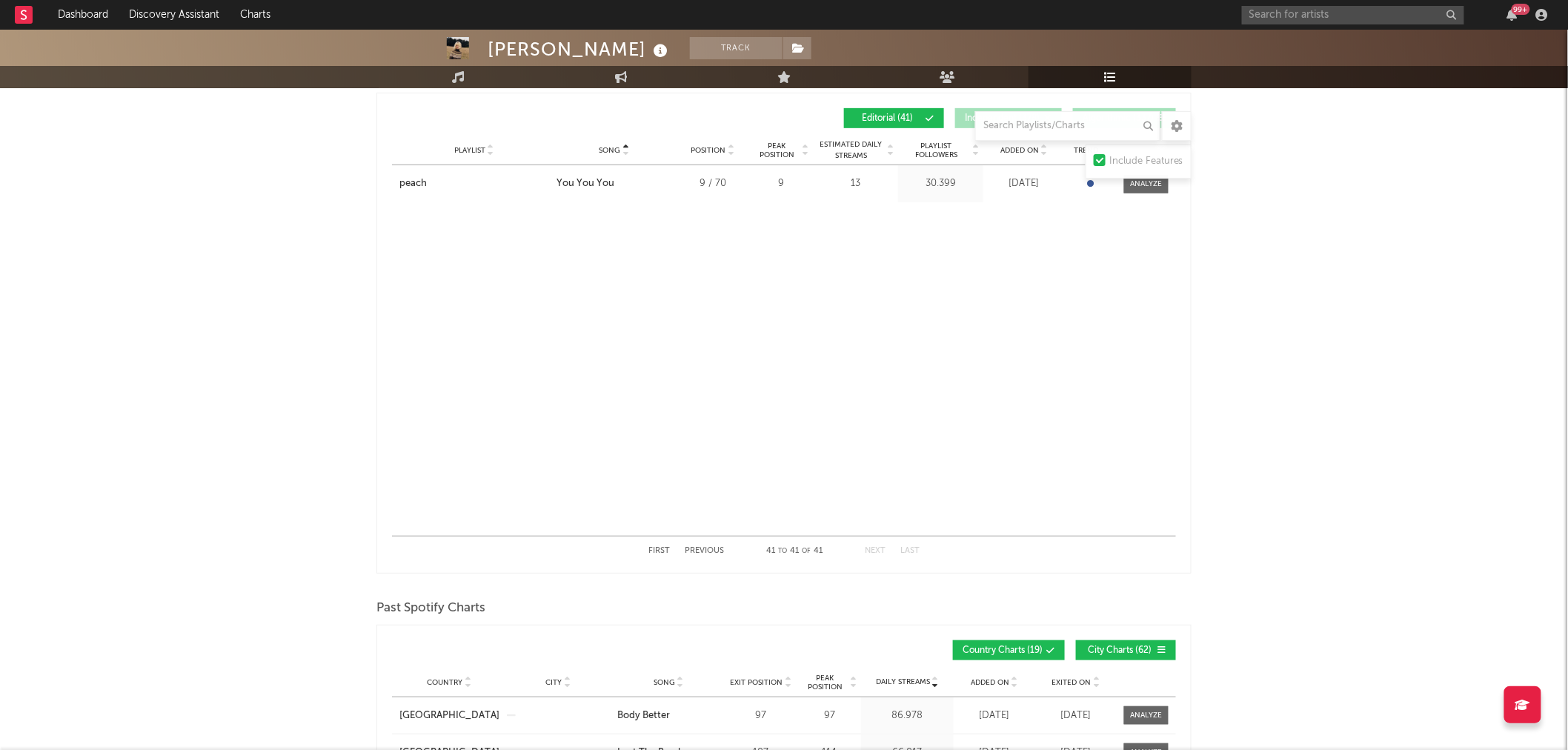
click at [694, 549] on button "Previous" at bounding box center [704, 551] width 39 height 8
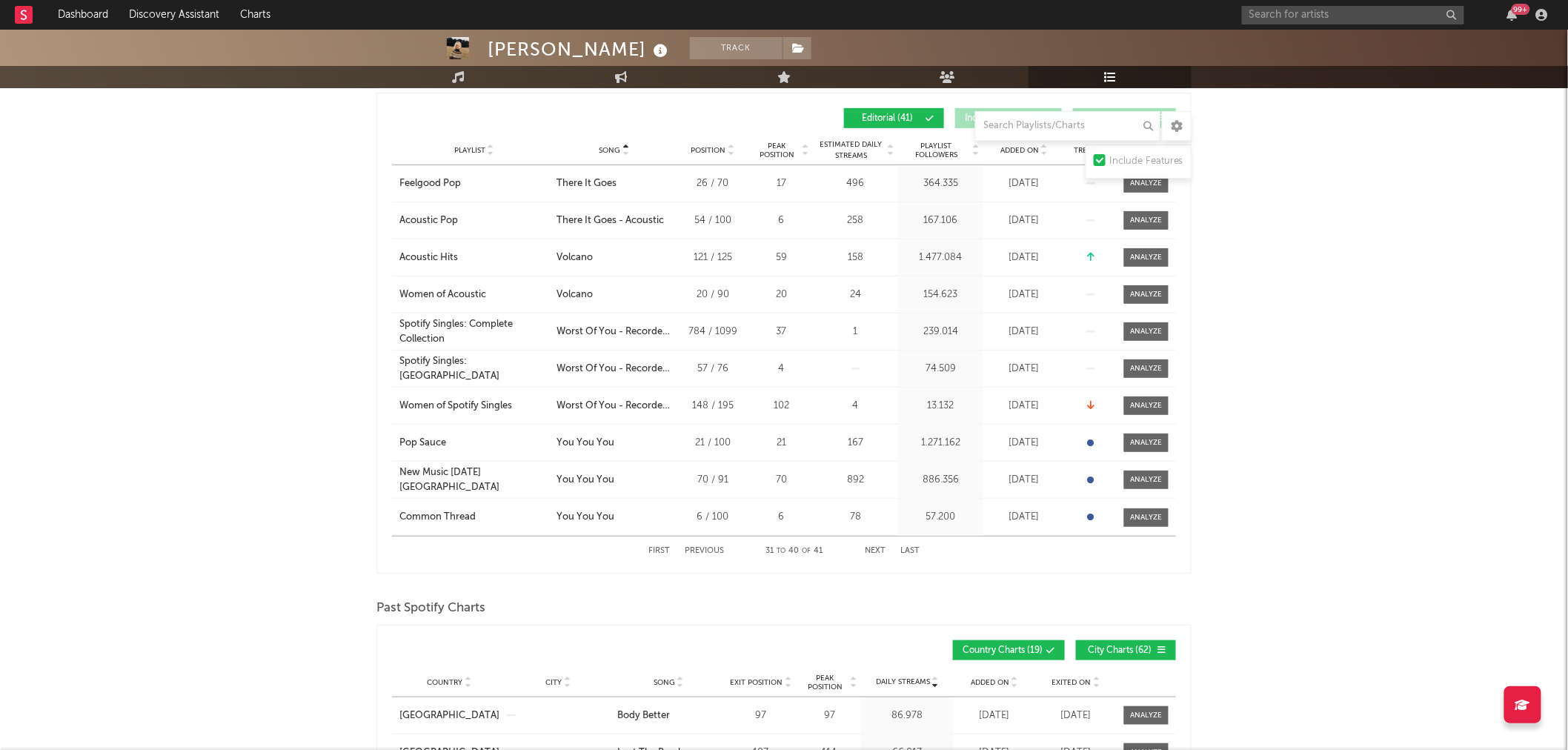
click at [650, 549] on button "First" at bounding box center [659, 551] width 22 height 8
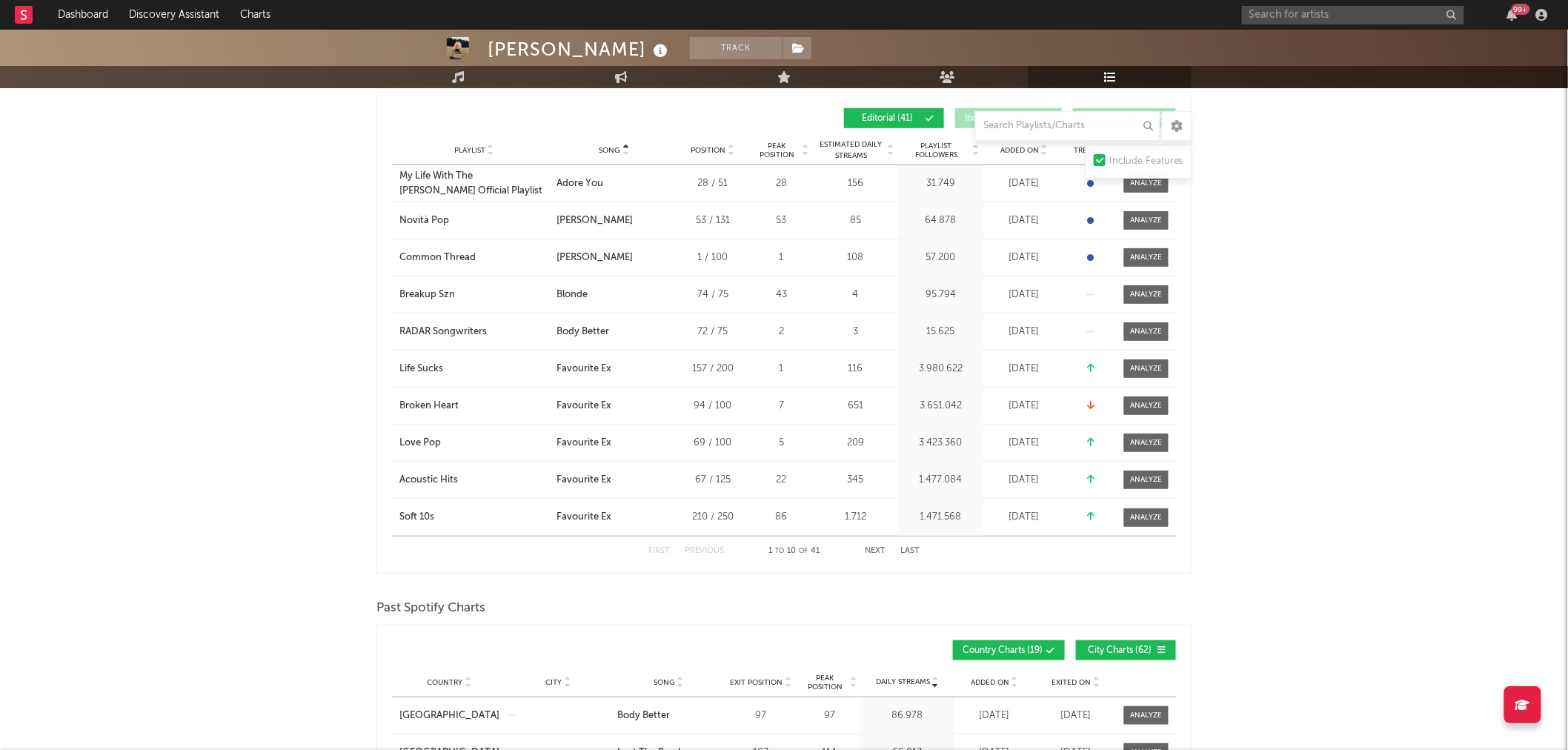
click at [868, 551] on button "Next" at bounding box center [875, 551] width 21 height 8
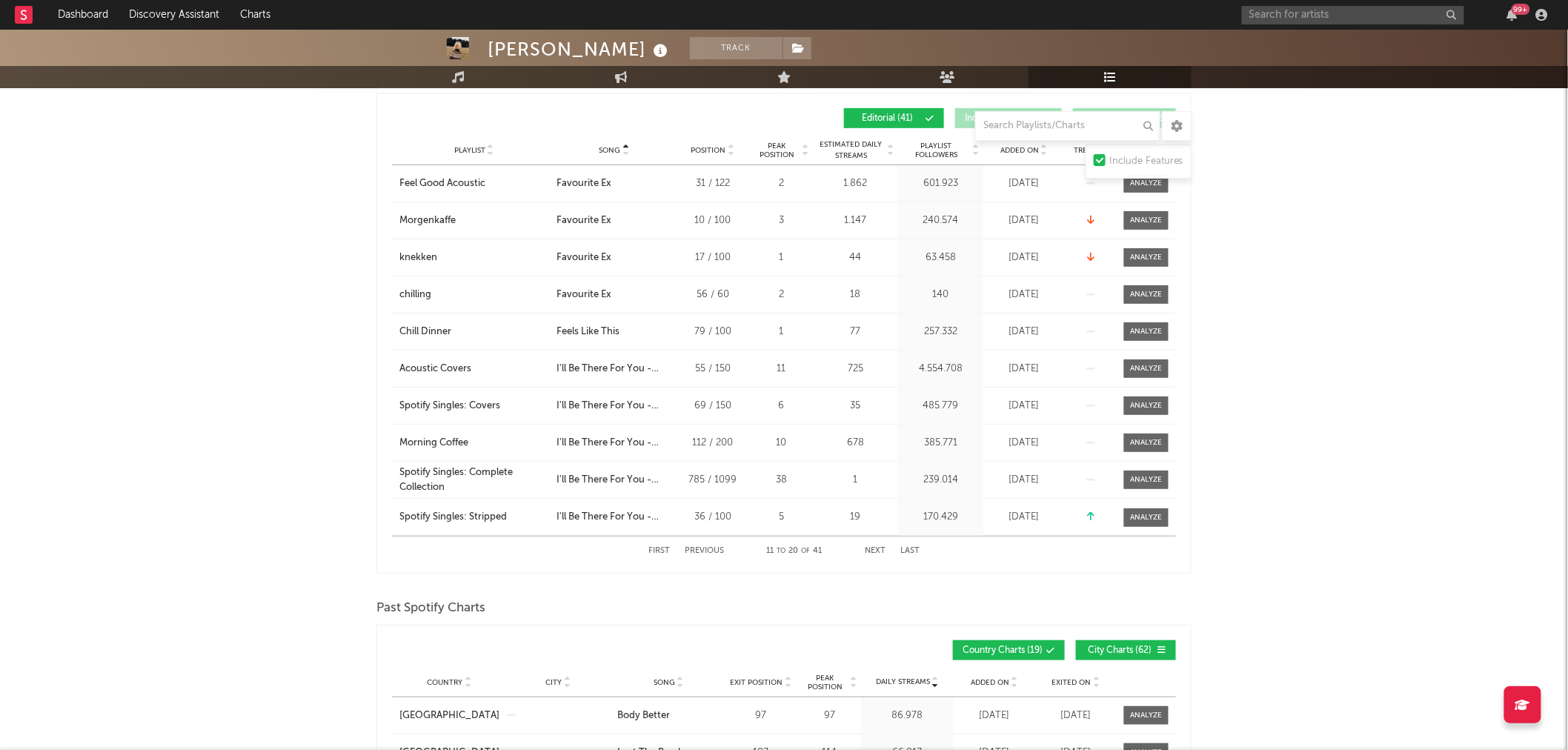
click at [868, 551] on button "Next" at bounding box center [875, 551] width 21 height 8
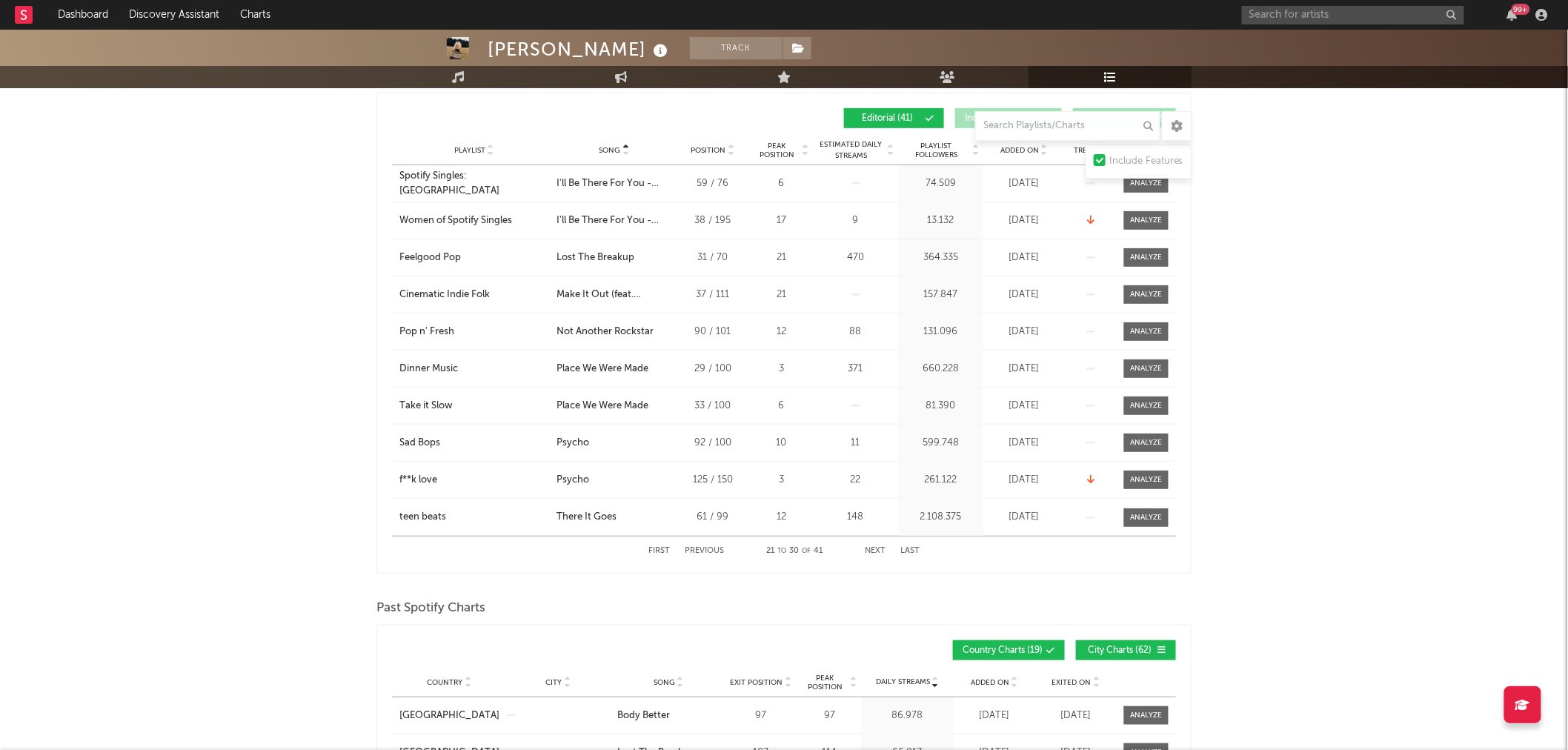
click at [868, 551] on button "Next" at bounding box center [875, 551] width 21 height 8
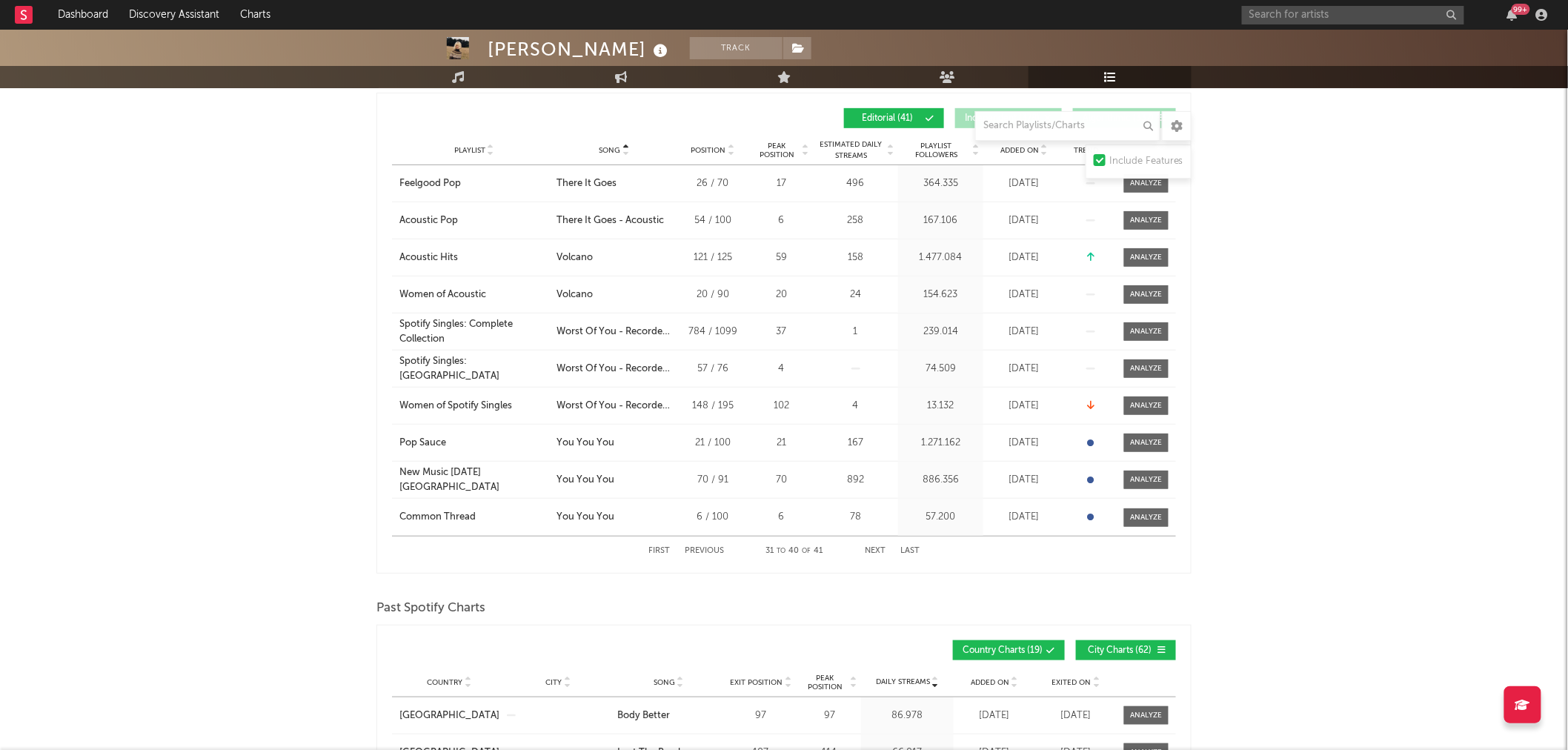
click at [871, 551] on button "Next" at bounding box center [875, 551] width 21 height 8
